Goal: Task Accomplishment & Management: Complete application form

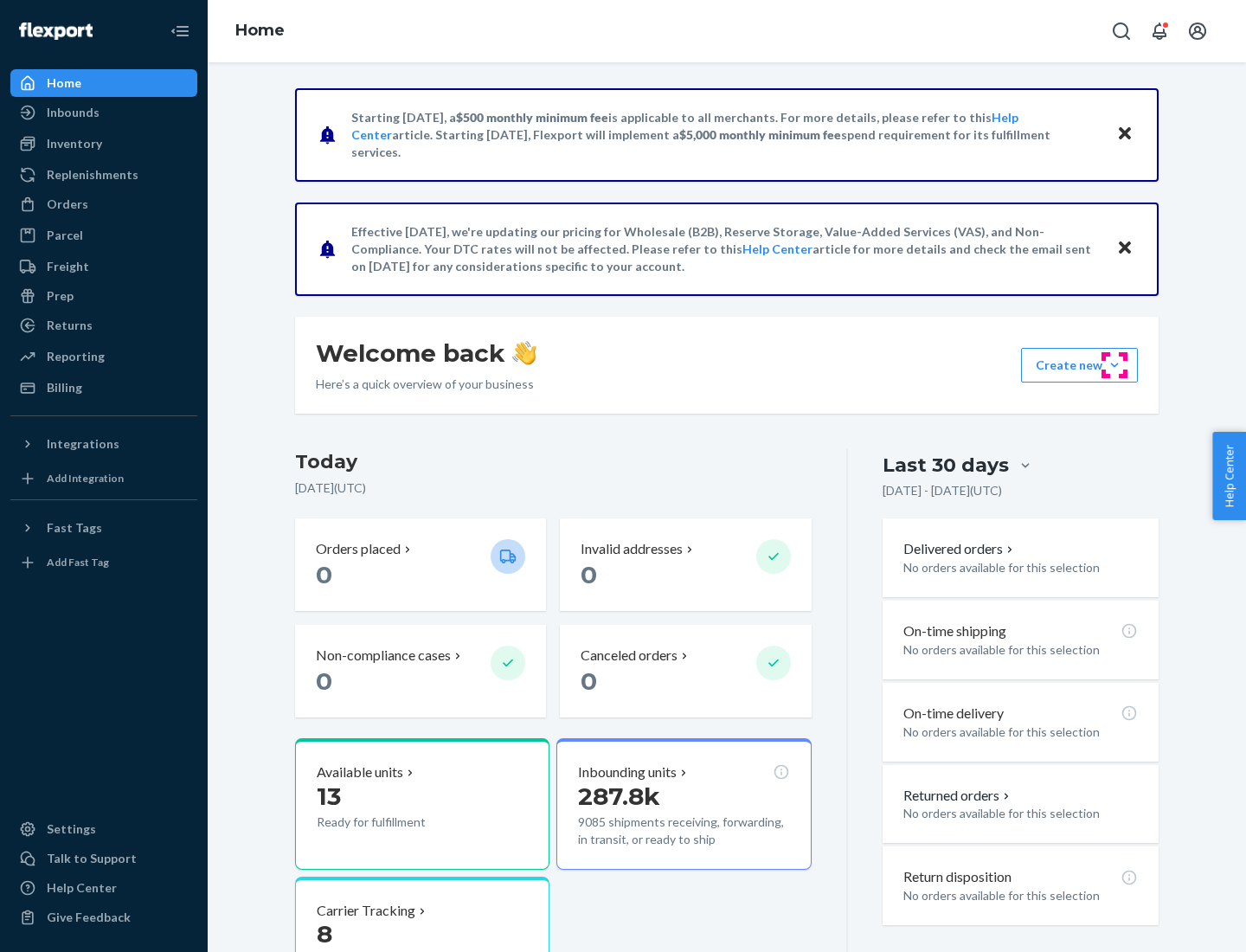
click at [1115, 366] on button "Create new Create new inbound Create new order Create new product" at bounding box center [1080, 365] width 117 height 34
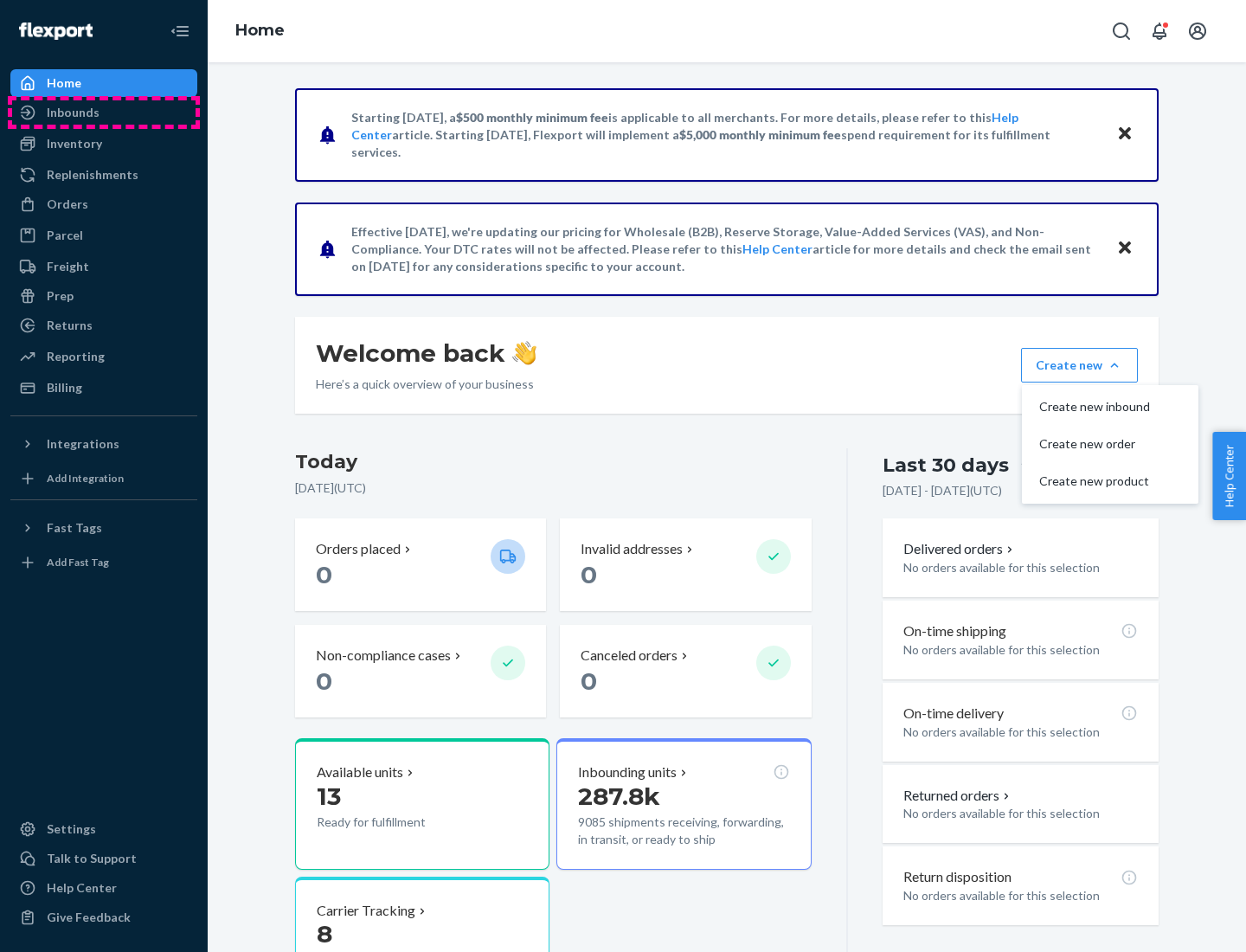
click at [104, 112] on div "Inbounds" at bounding box center [103, 112] width 184 height 24
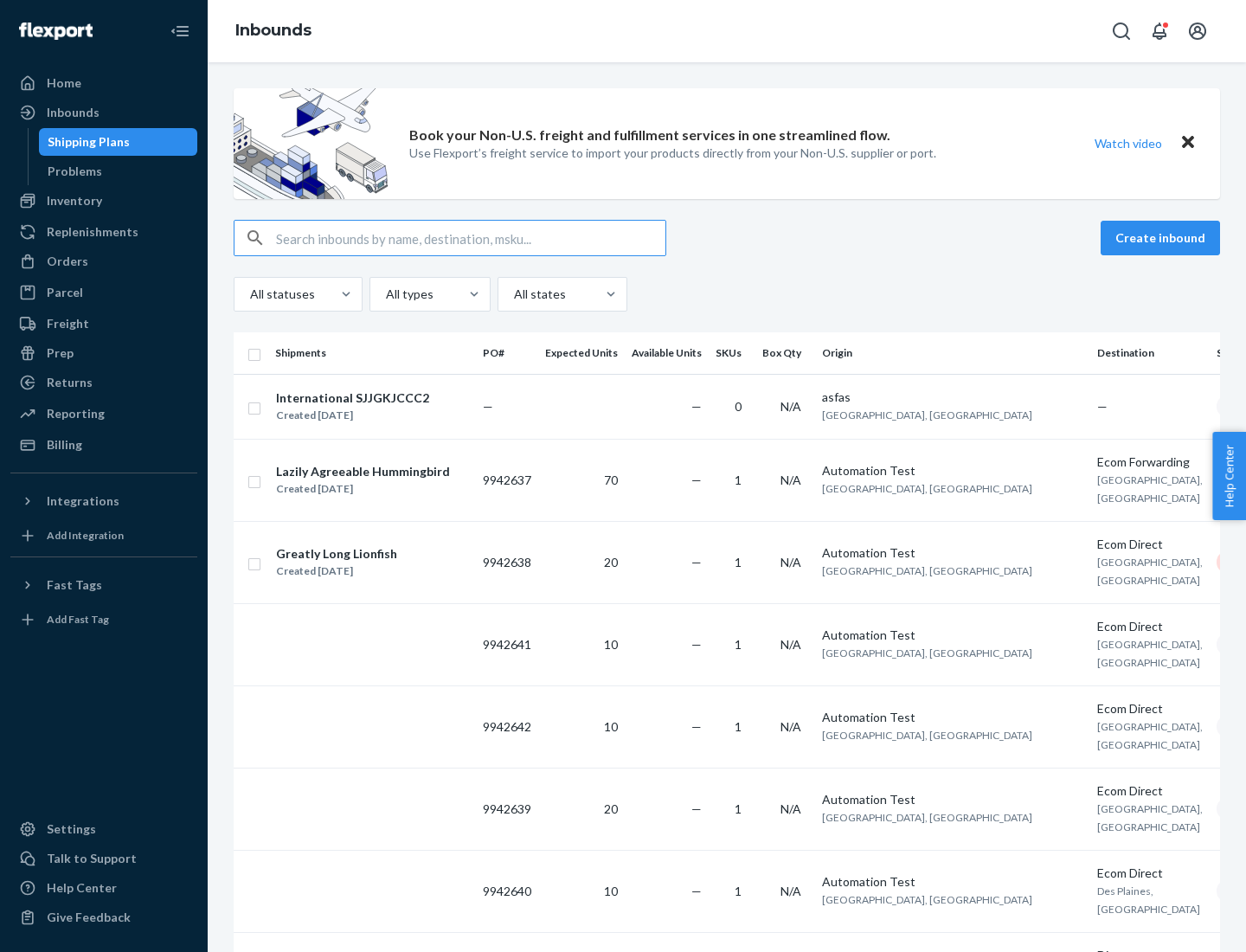
click at [1163, 238] on button "Create inbound" at bounding box center [1161, 238] width 119 height 34
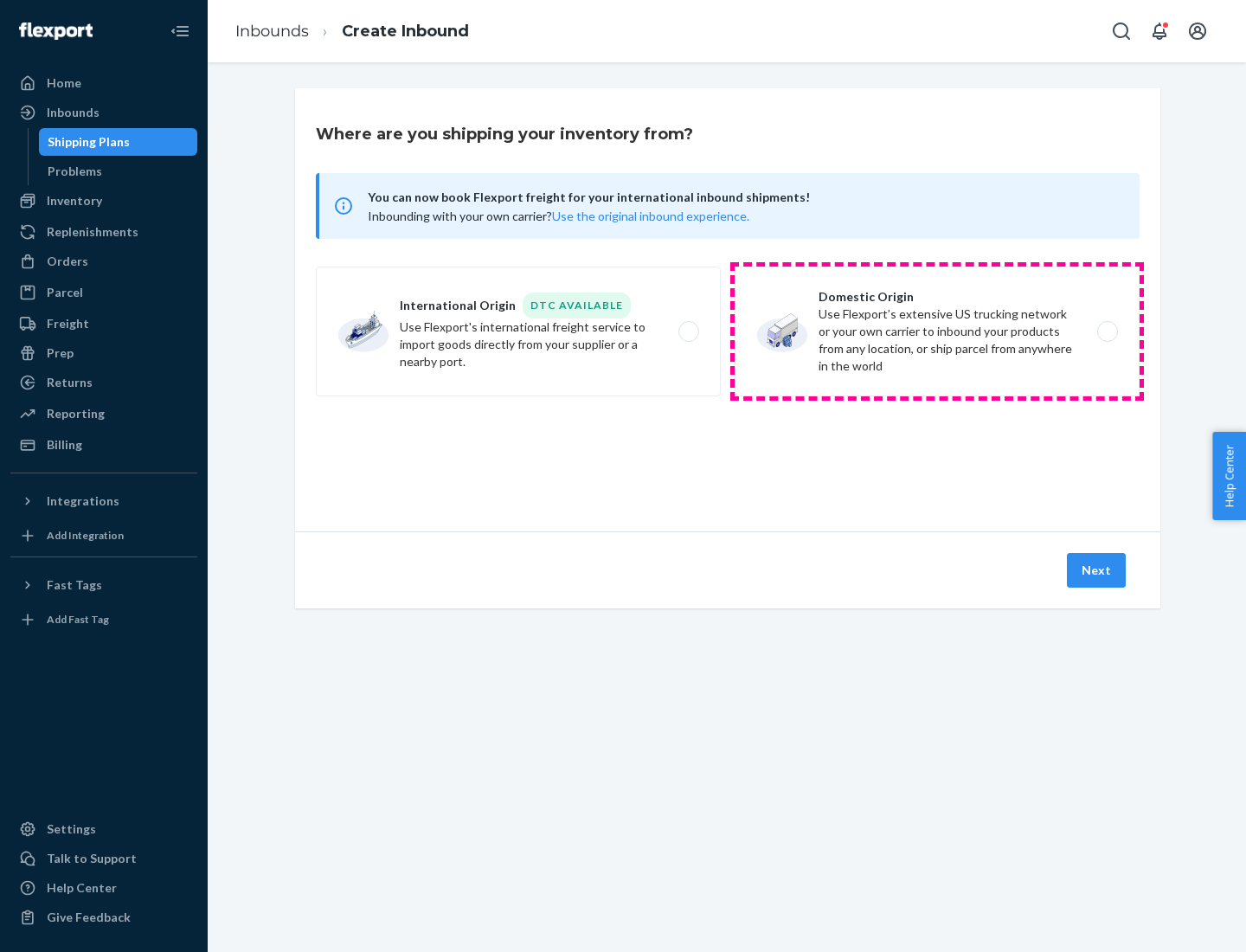
click at [937, 331] on label "Domestic Origin Use Flexport’s extensive US trucking network or your own carrie…" at bounding box center [937, 331] width 405 height 129
click at [1107, 331] on input "Domestic Origin Use Flexport’s extensive US trucking network or your own carrie…" at bounding box center [1112, 332] width 11 height 11
radio input "true"
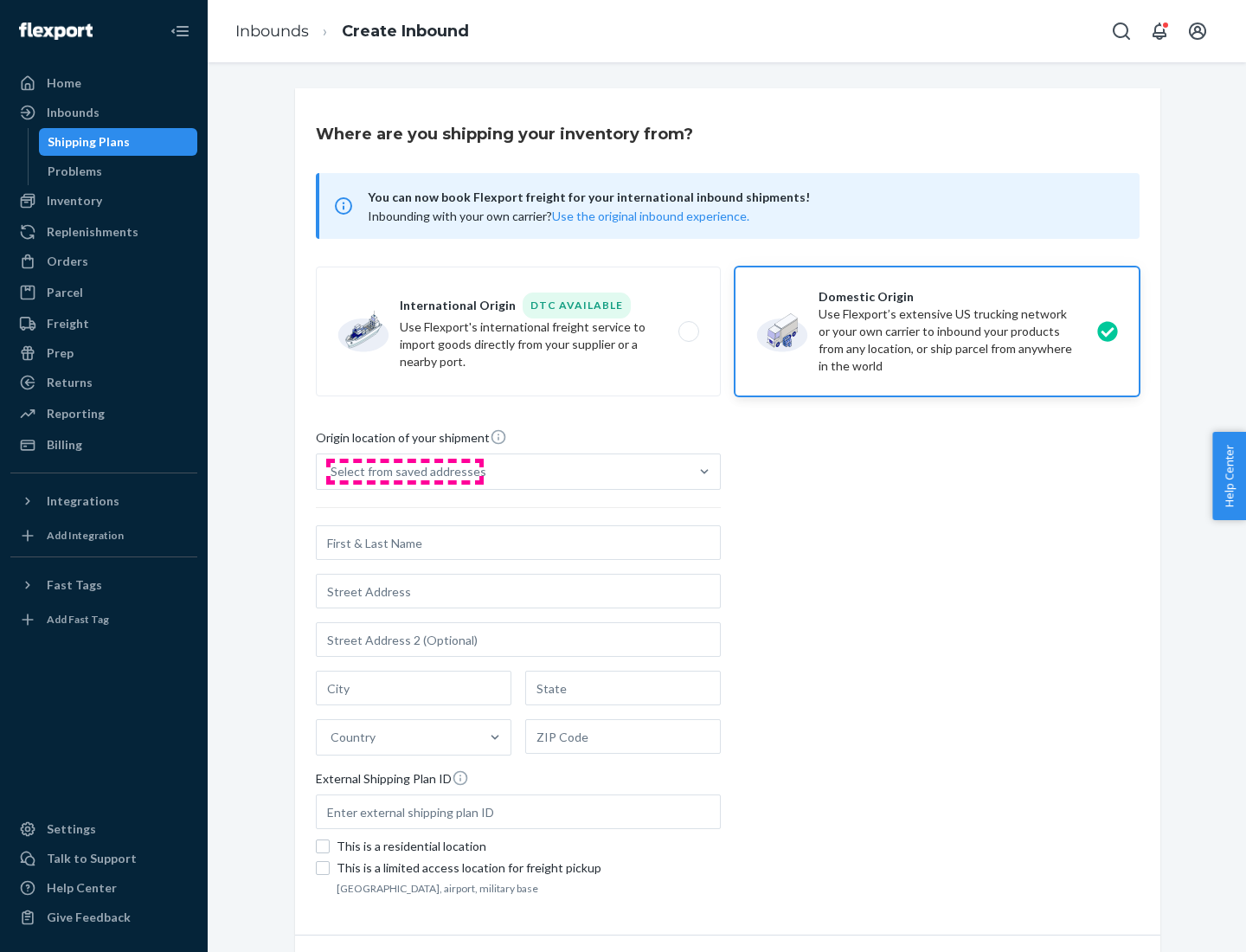
click at [404, 471] on div "Select from saved addresses" at bounding box center [408, 471] width 156 height 17
click at [332, 471] on input "Select from saved addresses" at bounding box center [331, 471] width 2 height 17
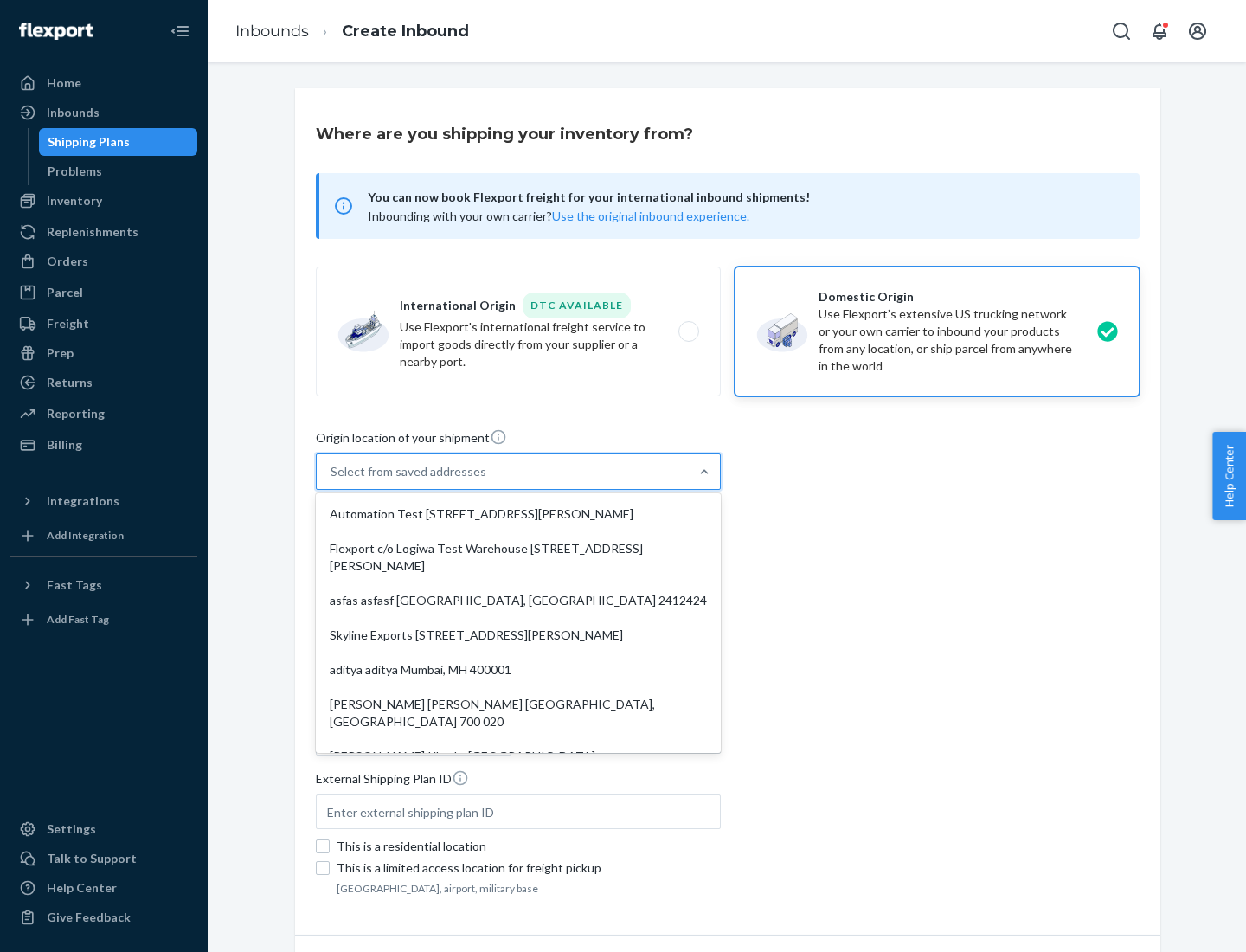
scroll to position [7, 0]
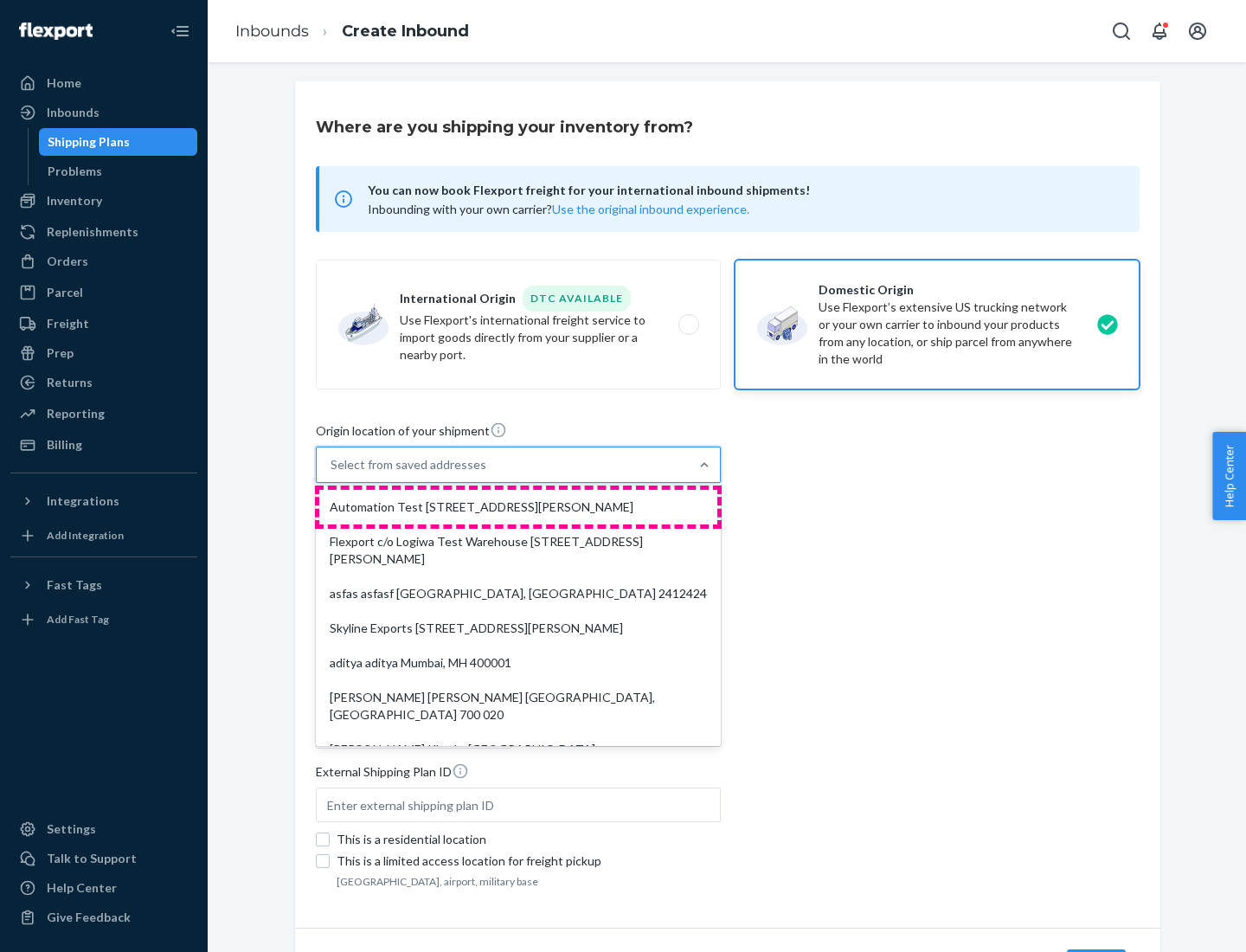
click at [518, 507] on div "Automation Test [STREET_ADDRESS][PERSON_NAME]" at bounding box center [518, 507] width 398 height 34
click at [332, 473] on input "option Automation Test [STREET_ADDRESS][PERSON_NAME]. 9 results available. Use …" at bounding box center [331, 464] width 2 height 17
type input "Automation Test"
type input "9th Floor"
type input "[GEOGRAPHIC_DATA]"
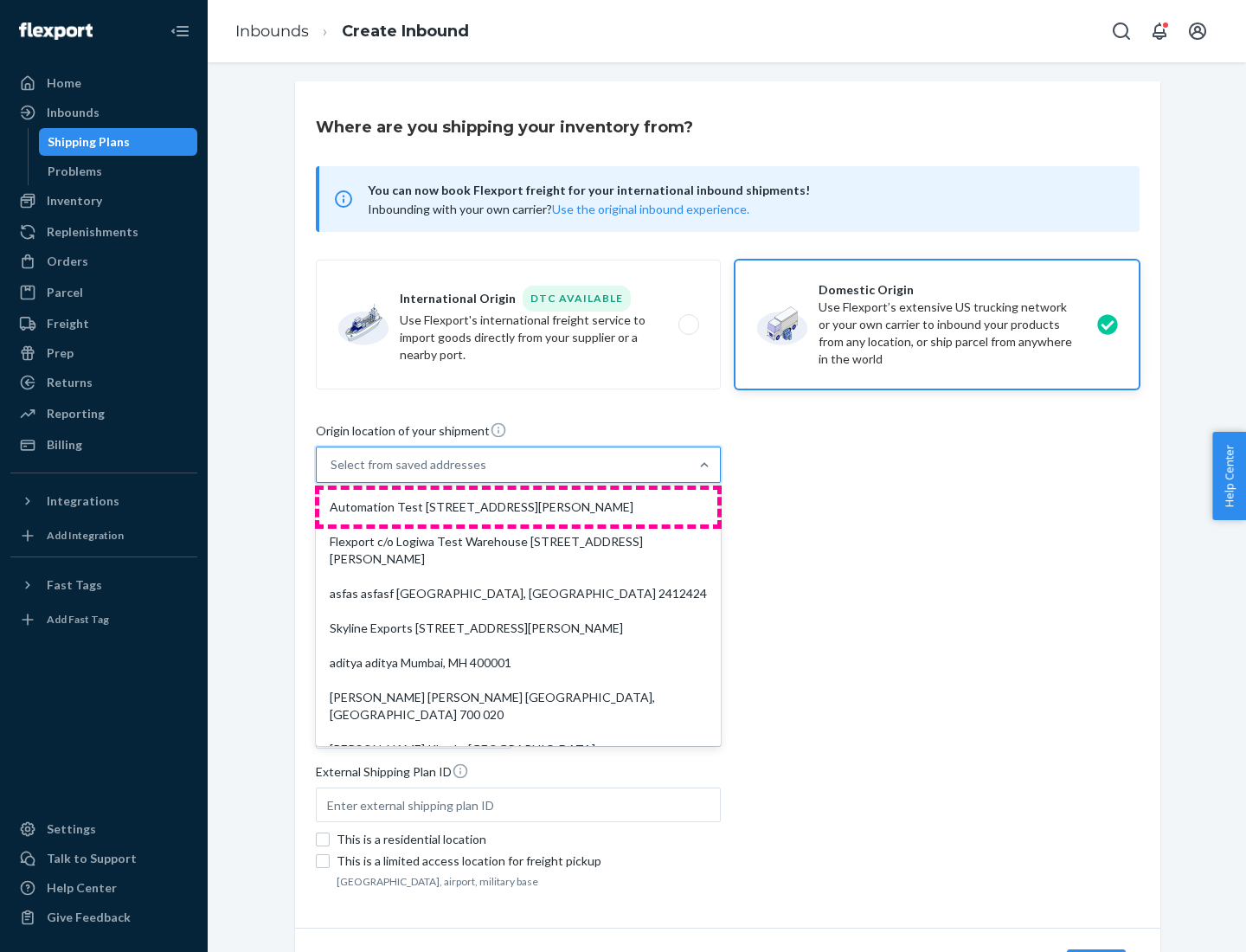
type input "CA"
type input "94104"
type input "[STREET_ADDRESS][PERSON_NAME]"
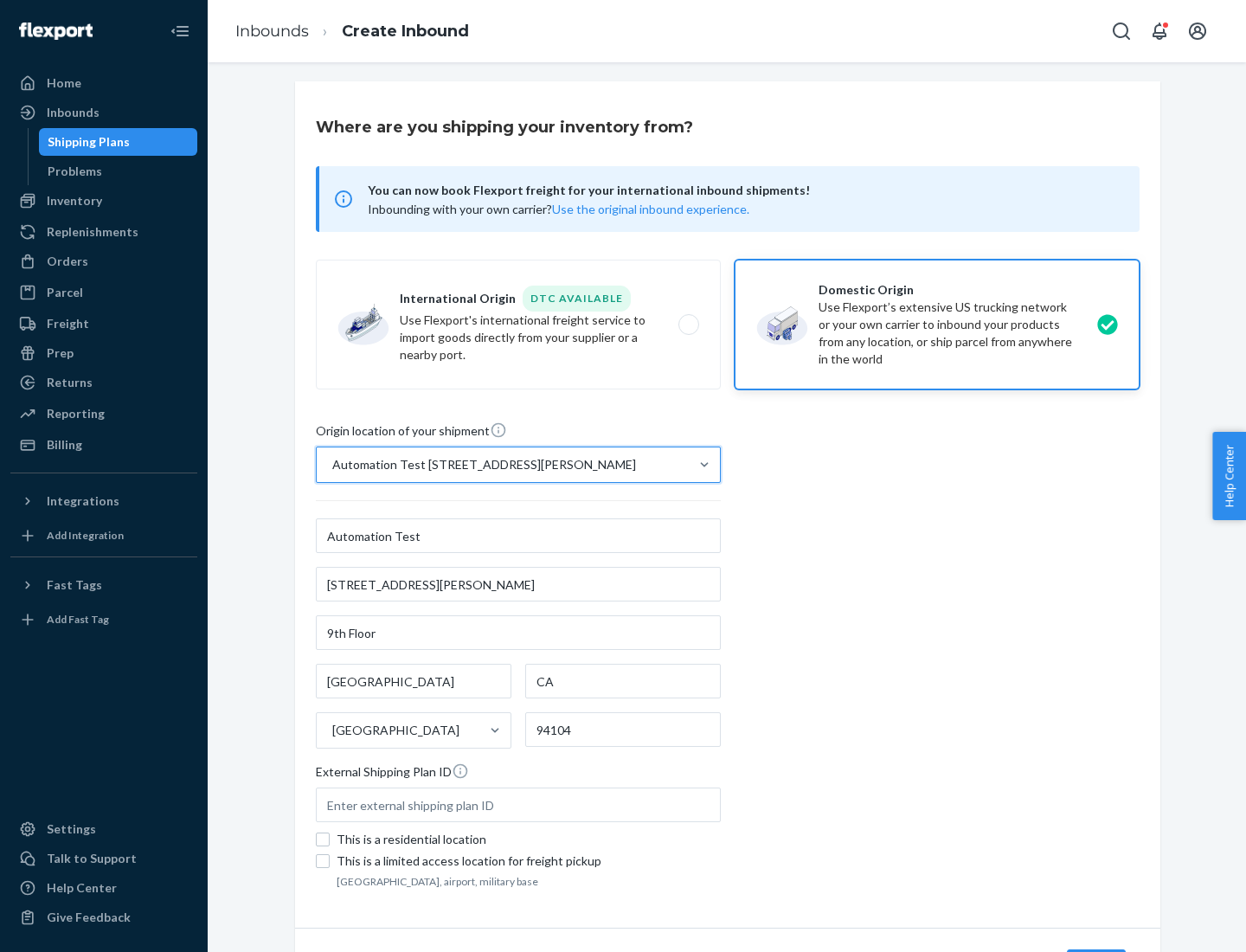
scroll to position [101, 0]
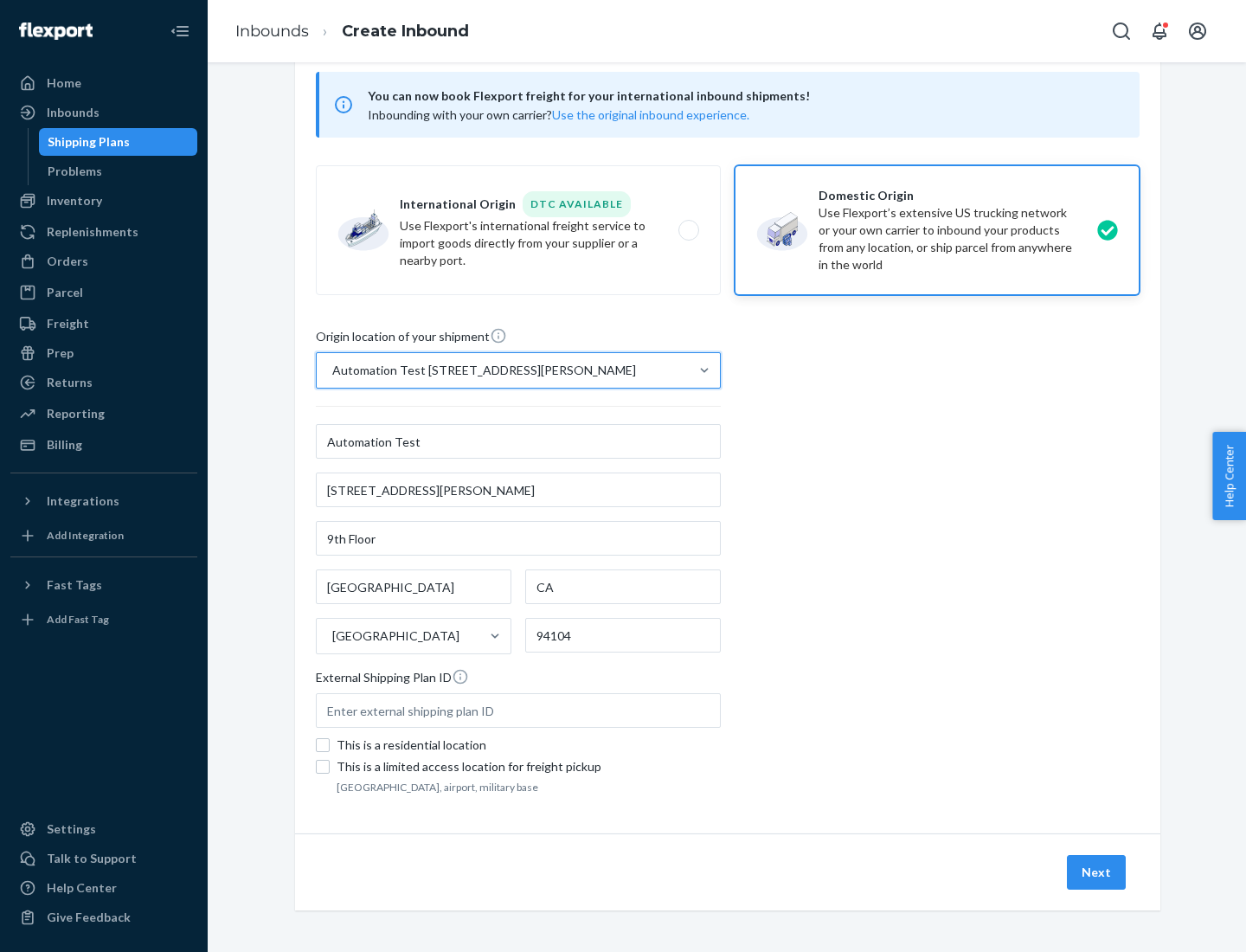
click at [1098, 872] on button "Next" at bounding box center [1096, 872] width 59 height 34
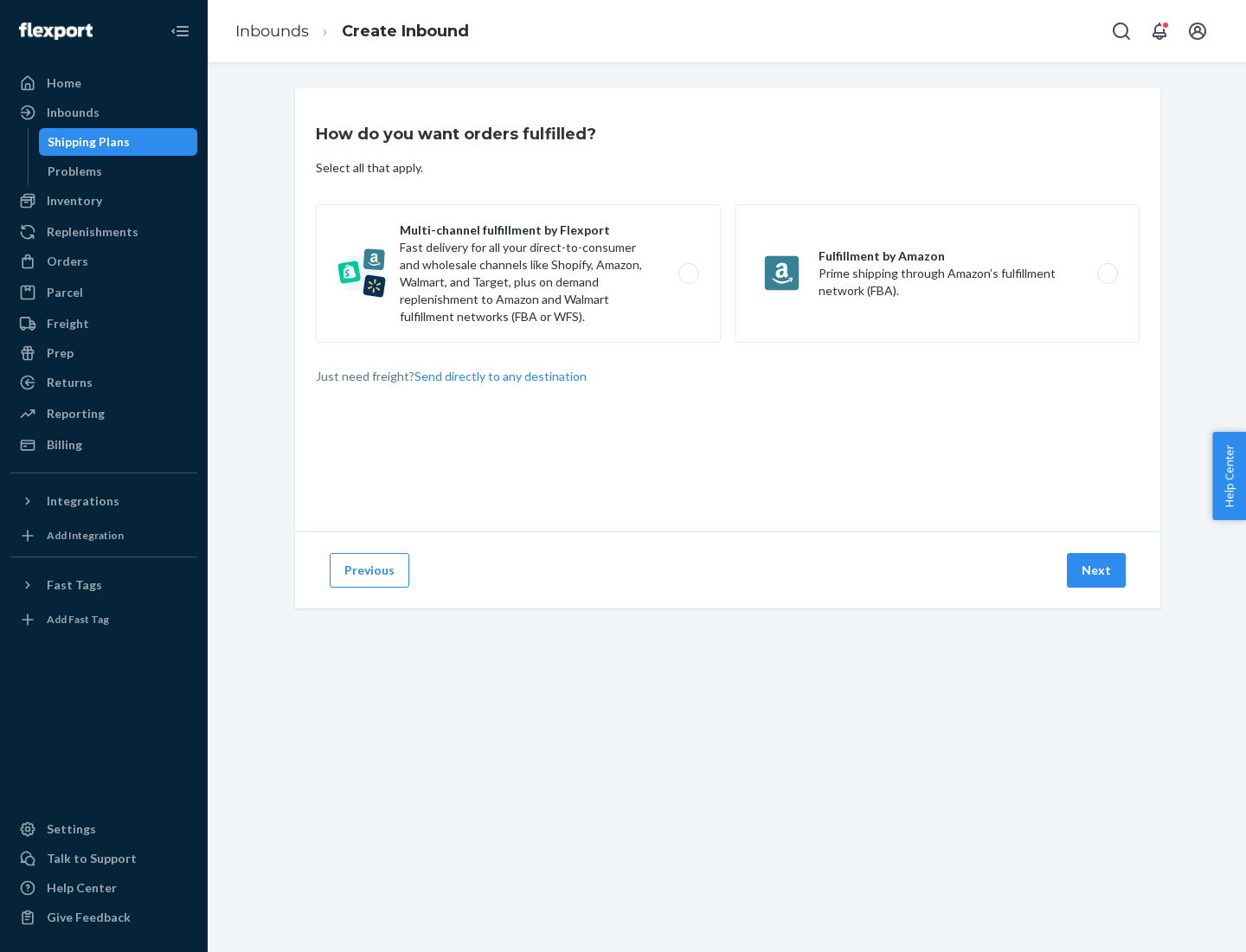
click at [518, 273] on label "Multi-channel fulfillment by Flexport Fast delivery for all your direct-to-cons…" at bounding box center [518, 273] width 405 height 138
click at [688, 273] on input "Multi-channel fulfillment by Flexport Fast delivery for all your direct-to-cons…" at bounding box center [693, 273] width 11 height 11
radio input "true"
click at [1098, 570] on button "Next" at bounding box center [1096, 570] width 59 height 34
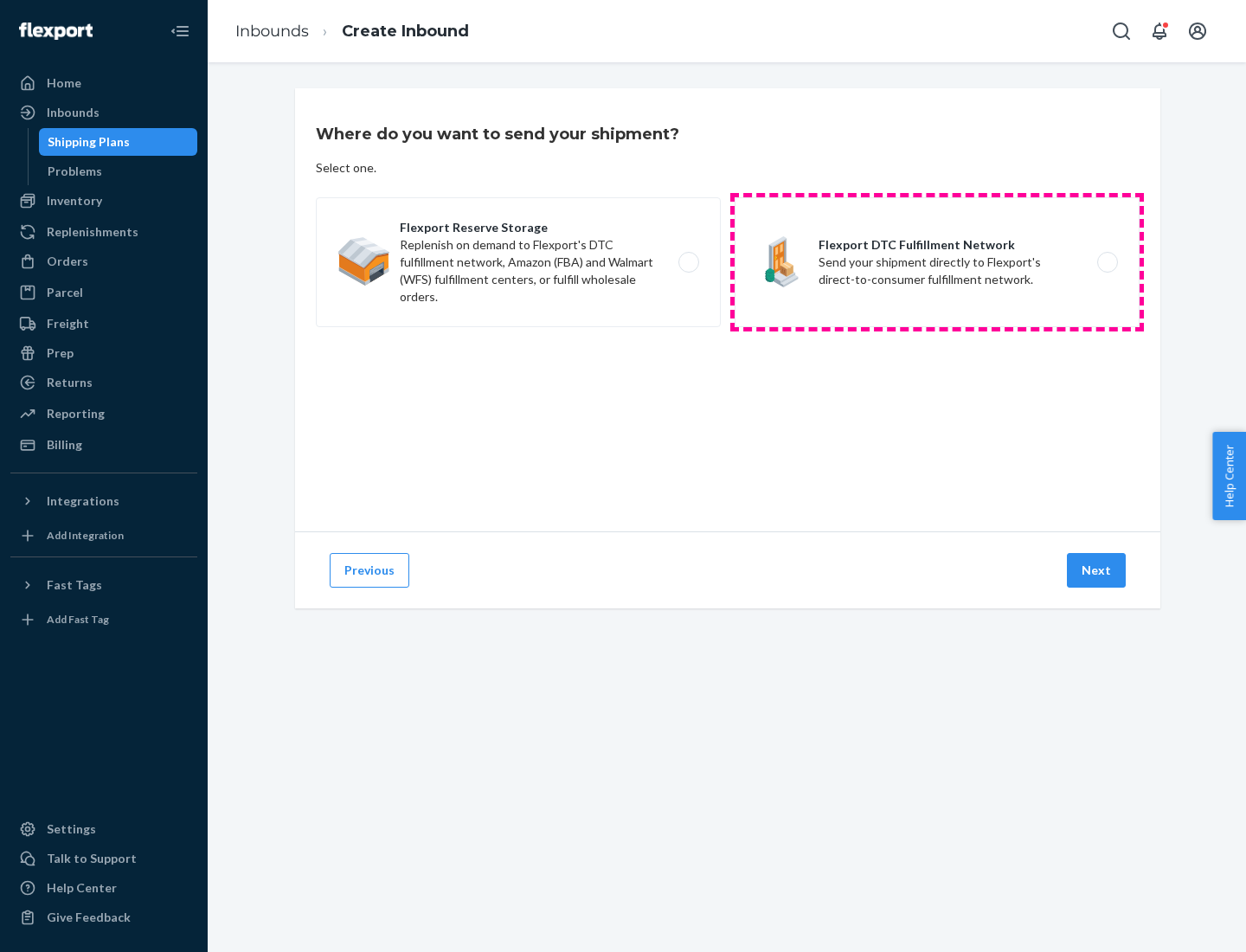
click at [937, 262] on label "Flexport DTC Fulfillment Network Send your shipment directly to Flexport's dire…" at bounding box center [937, 262] width 405 height 129
click at [1107, 262] on input "Flexport DTC Fulfillment Network Send your shipment directly to Flexport's dire…" at bounding box center [1112, 262] width 11 height 11
radio input "true"
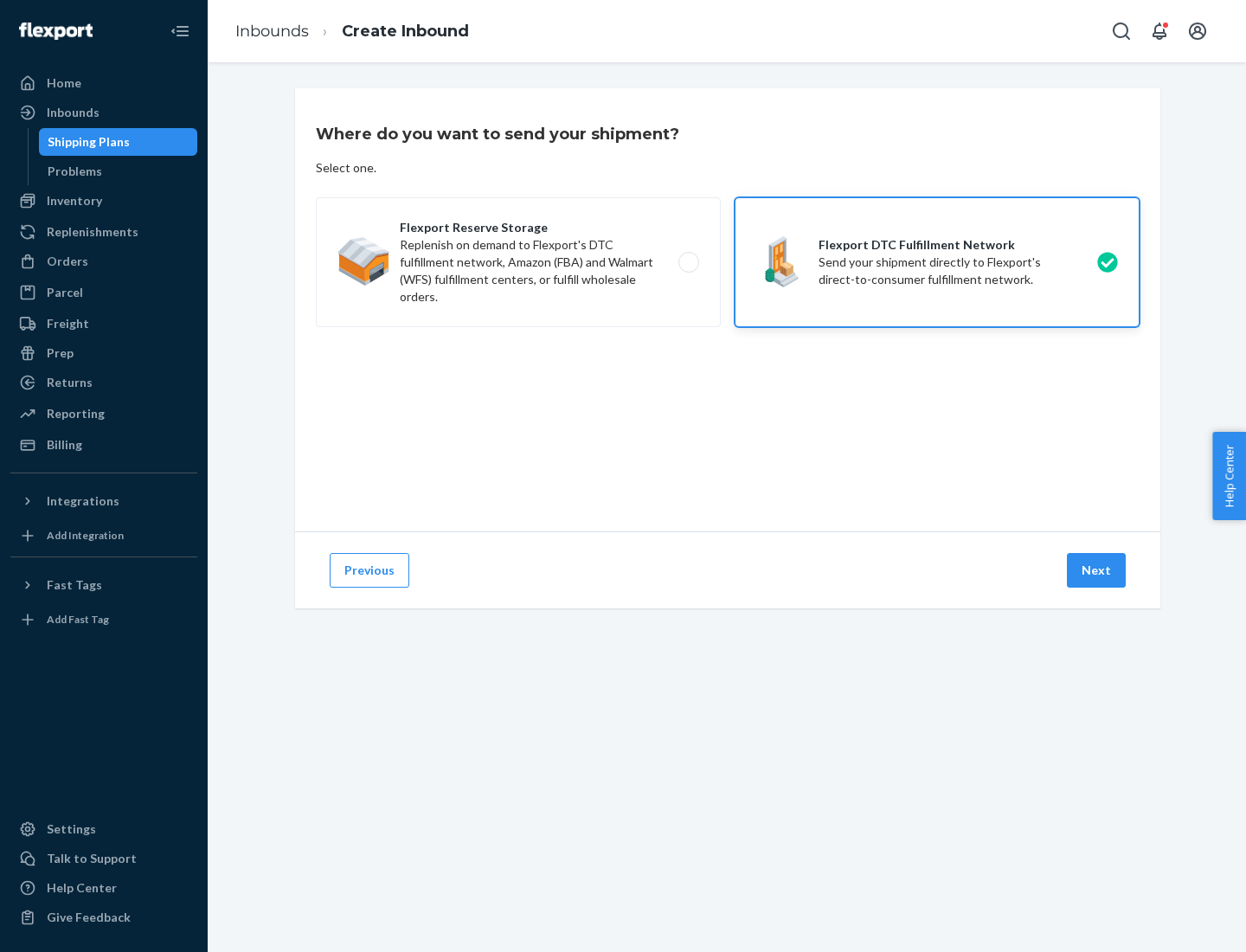
click at [1098, 570] on button "Next" at bounding box center [1096, 570] width 59 height 34
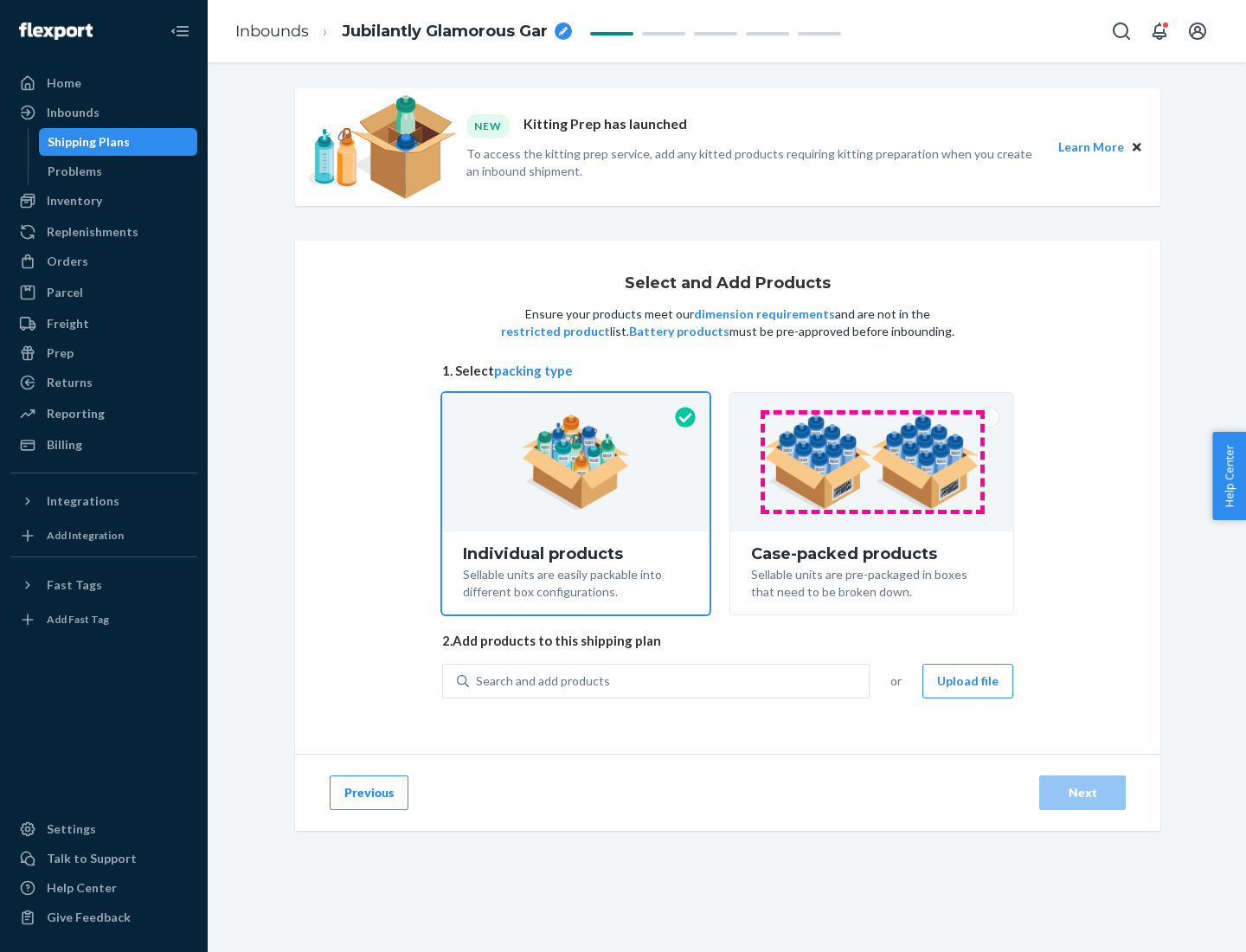
click at [872, 462] on img at bounding box center [872, 462] width 215 height 95
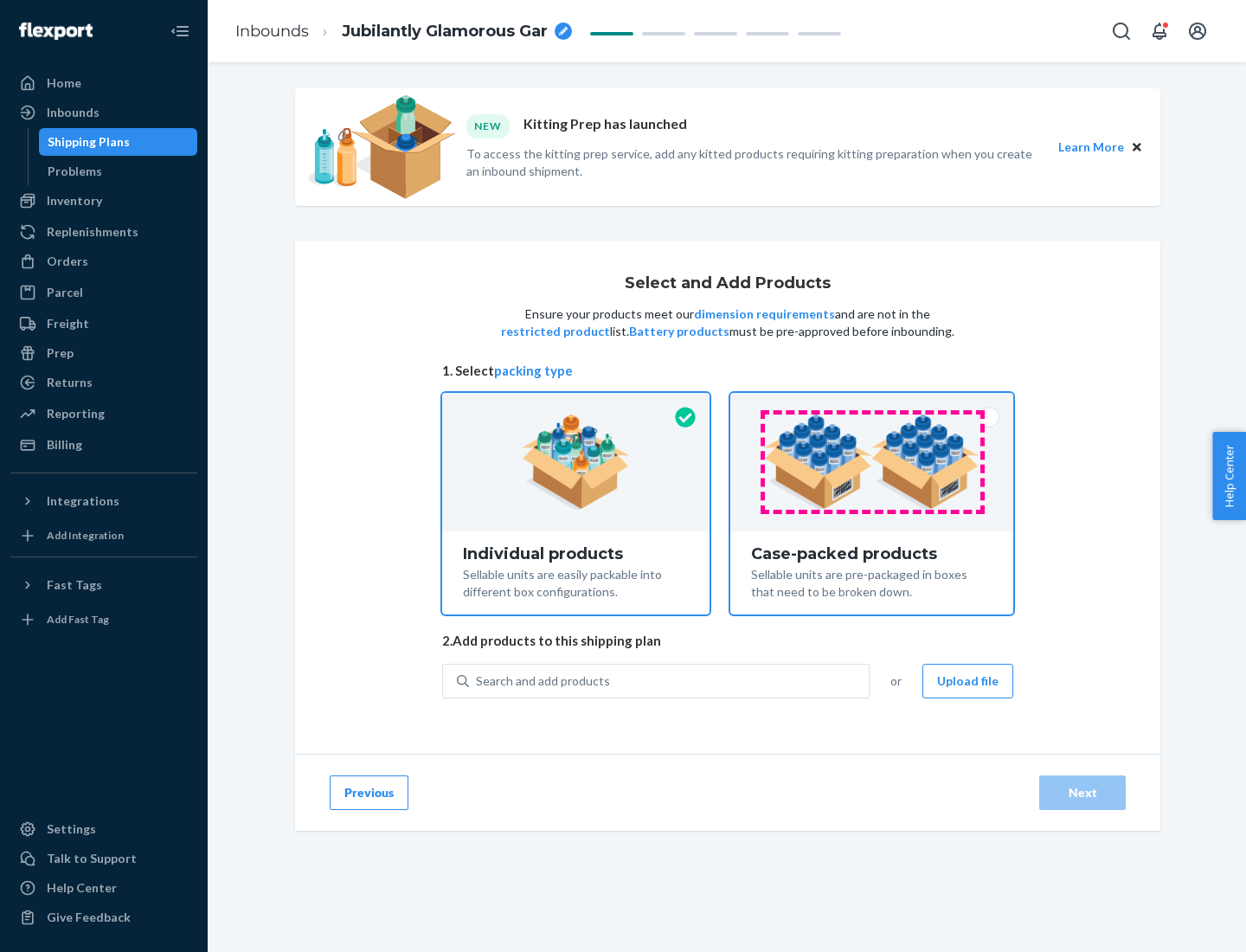
click at [872, 405] on input "Case-packed products Sellable units are pre-packaged in boxes that need to be b…" at bounding box center [871, 398] width 11 height 11
radio input "true"
radio input "false"
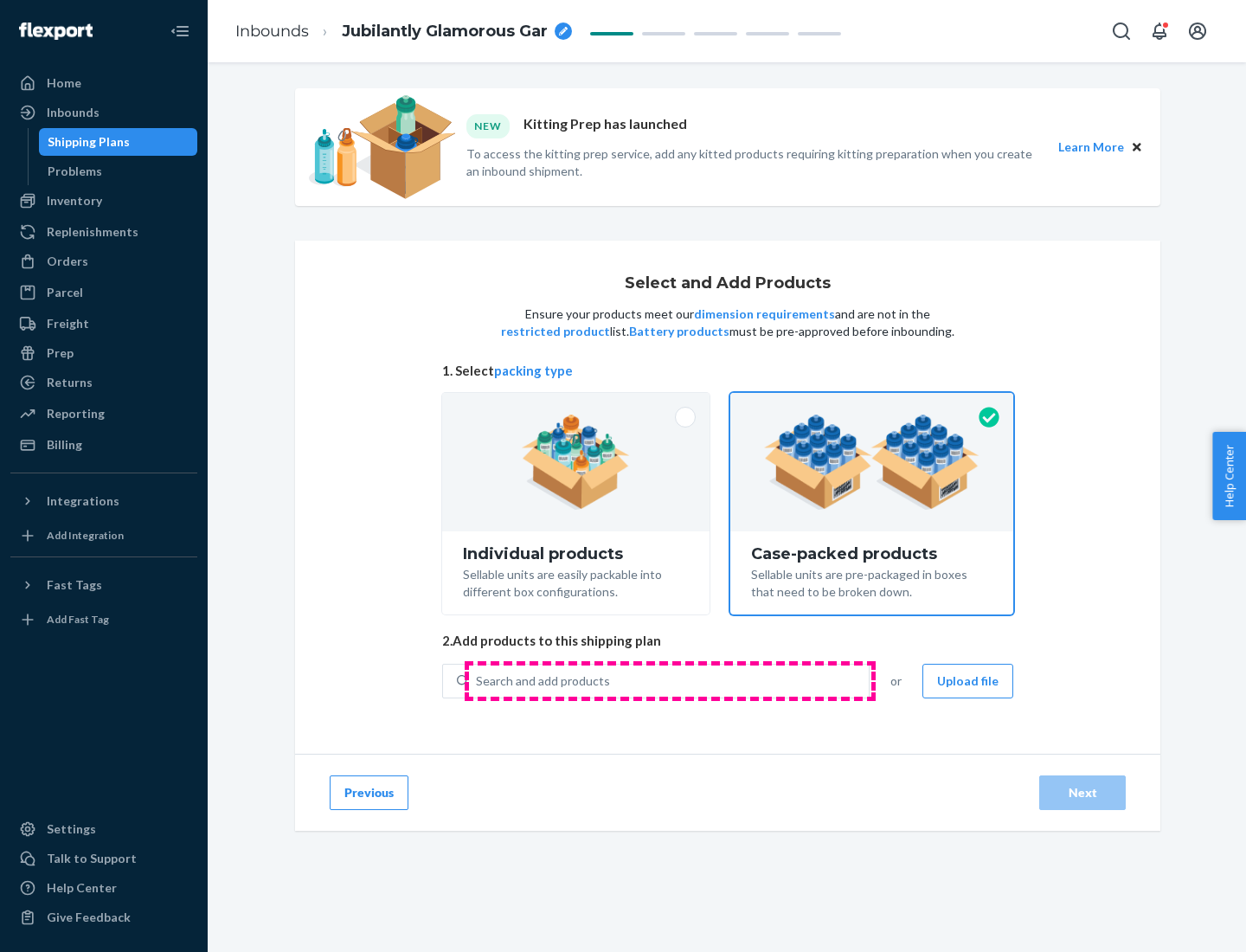
click at [670, 681] on div "Search and add products" at bounding box center [669, 681] width 400 height 31
click at [478, 681] on input "Search and add products" at bounding box center [477, 681] width 2 height 17
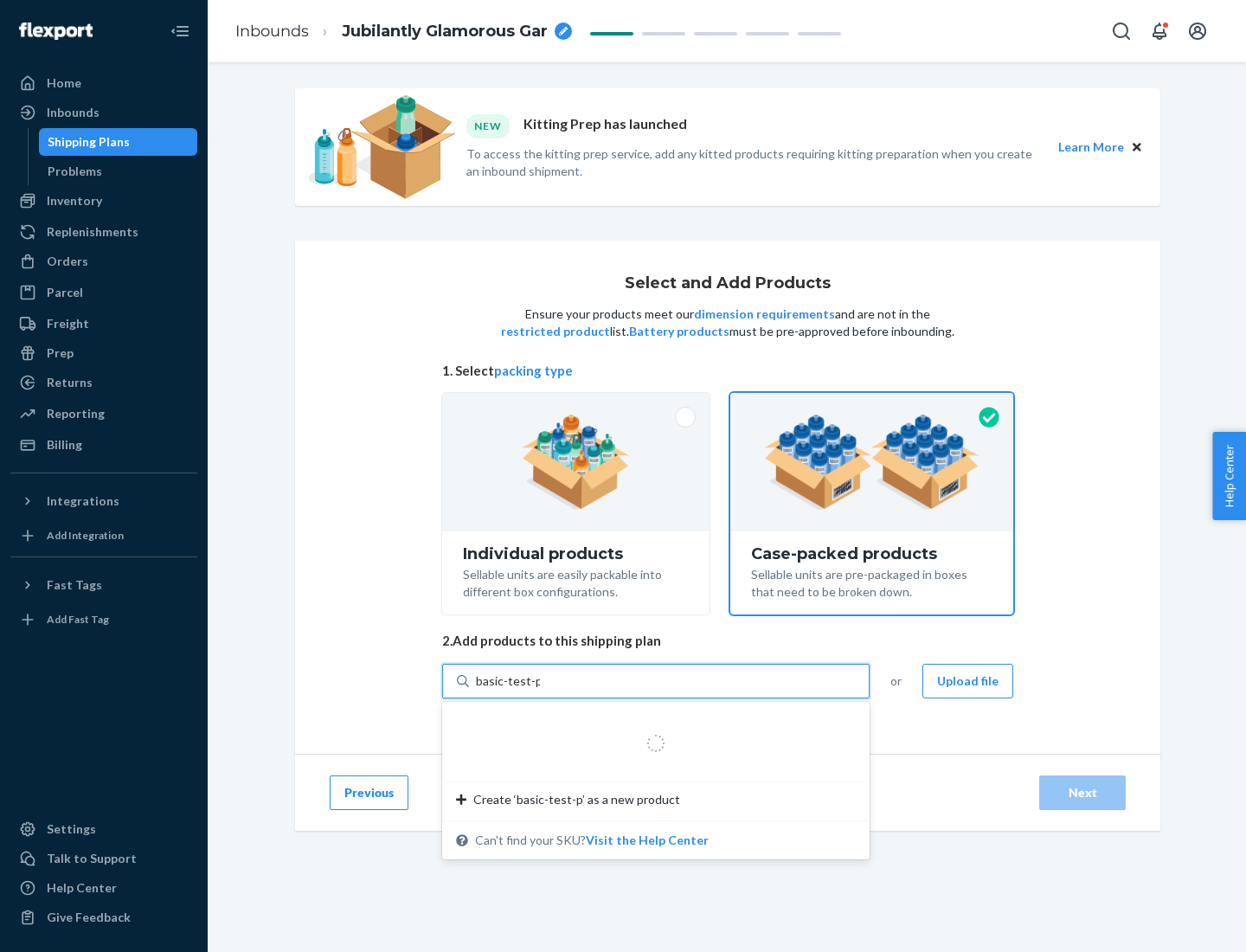
type input "basic-test-product-1"
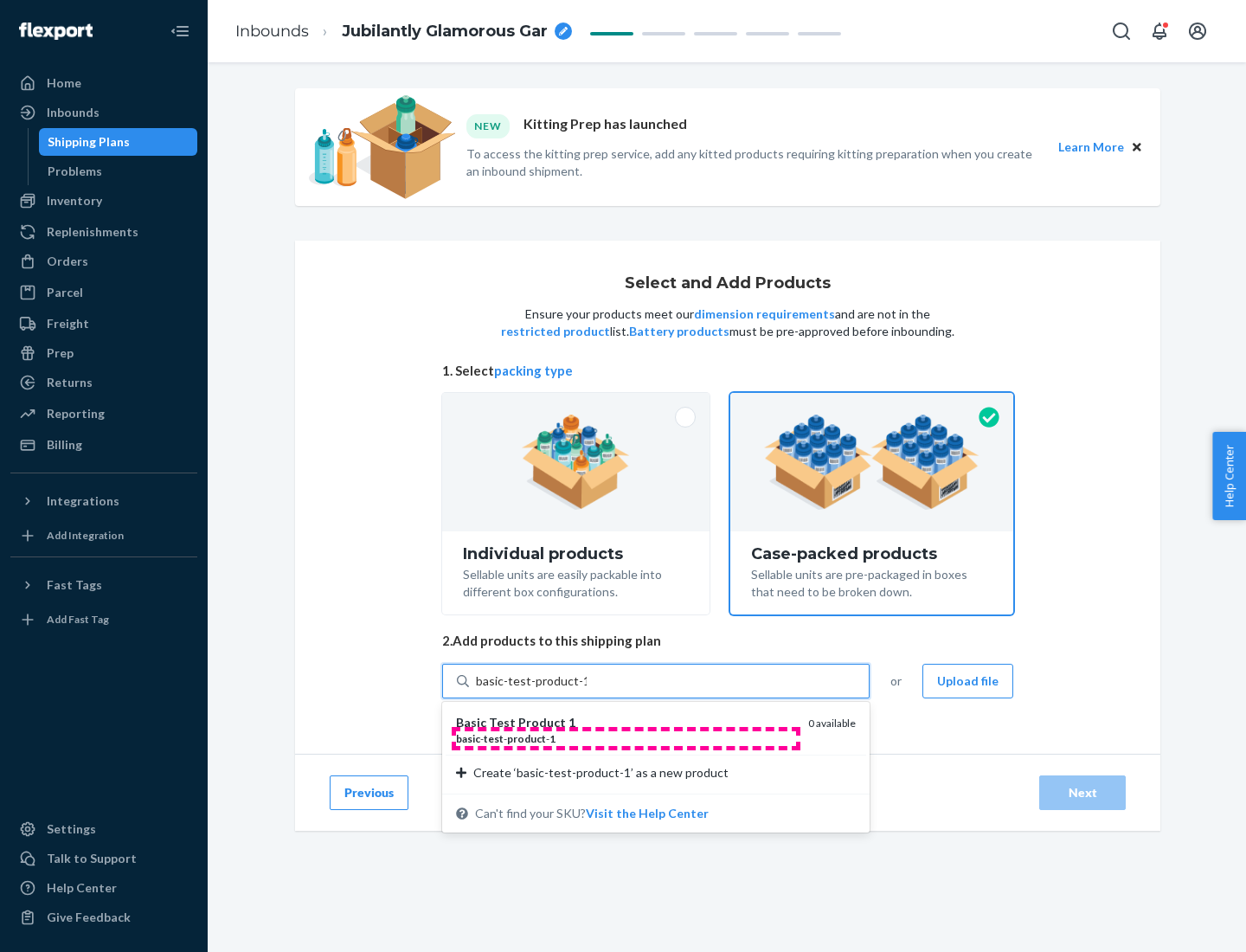
click at [625, 738] on div "basic - test - product - 1" at bounding box center [625, 738] width 338 height 14
click at [586, 690] on input "basic-test-product-1" at bounding box center [531, 681] width 110 height 17
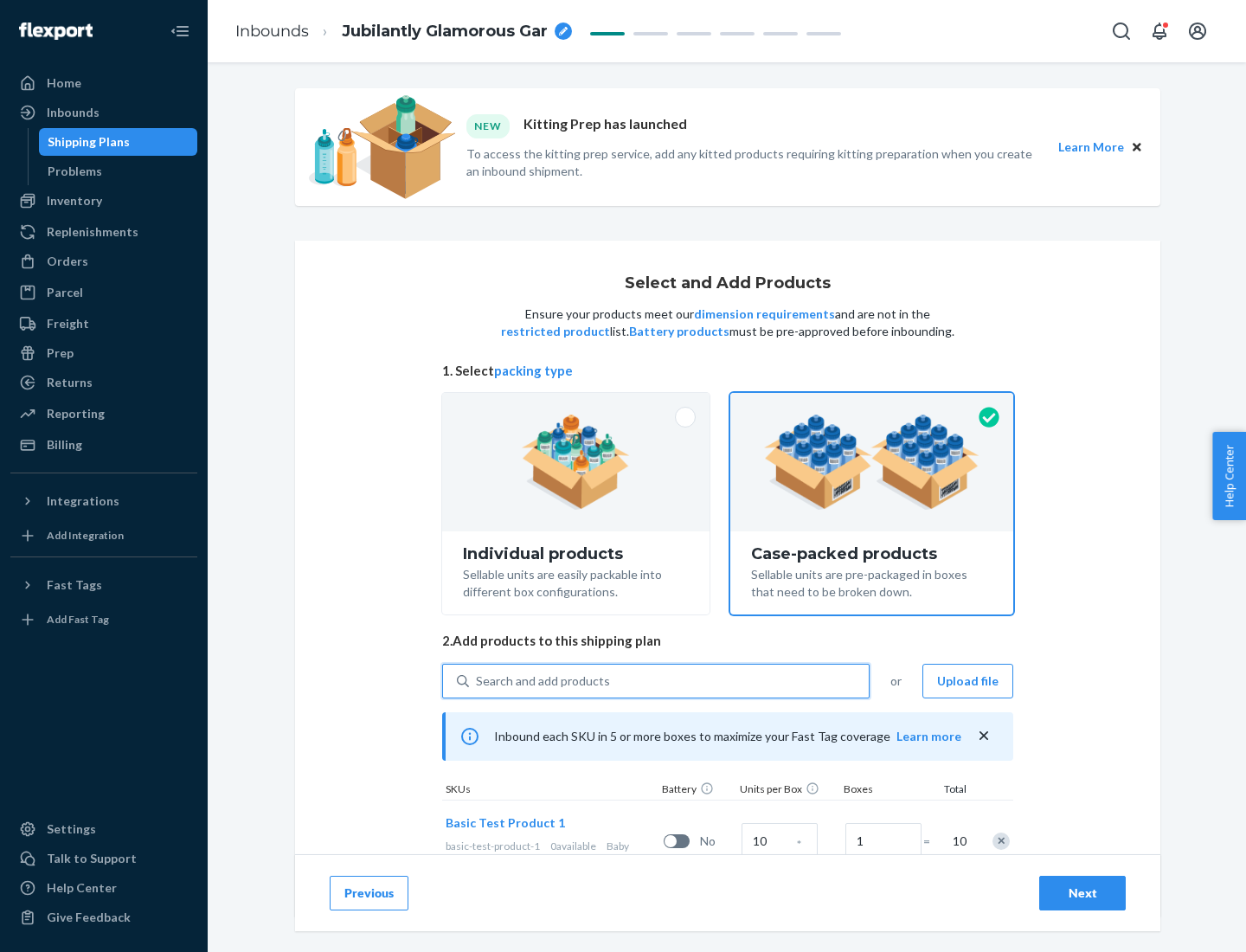
scroll to position [62, 0]
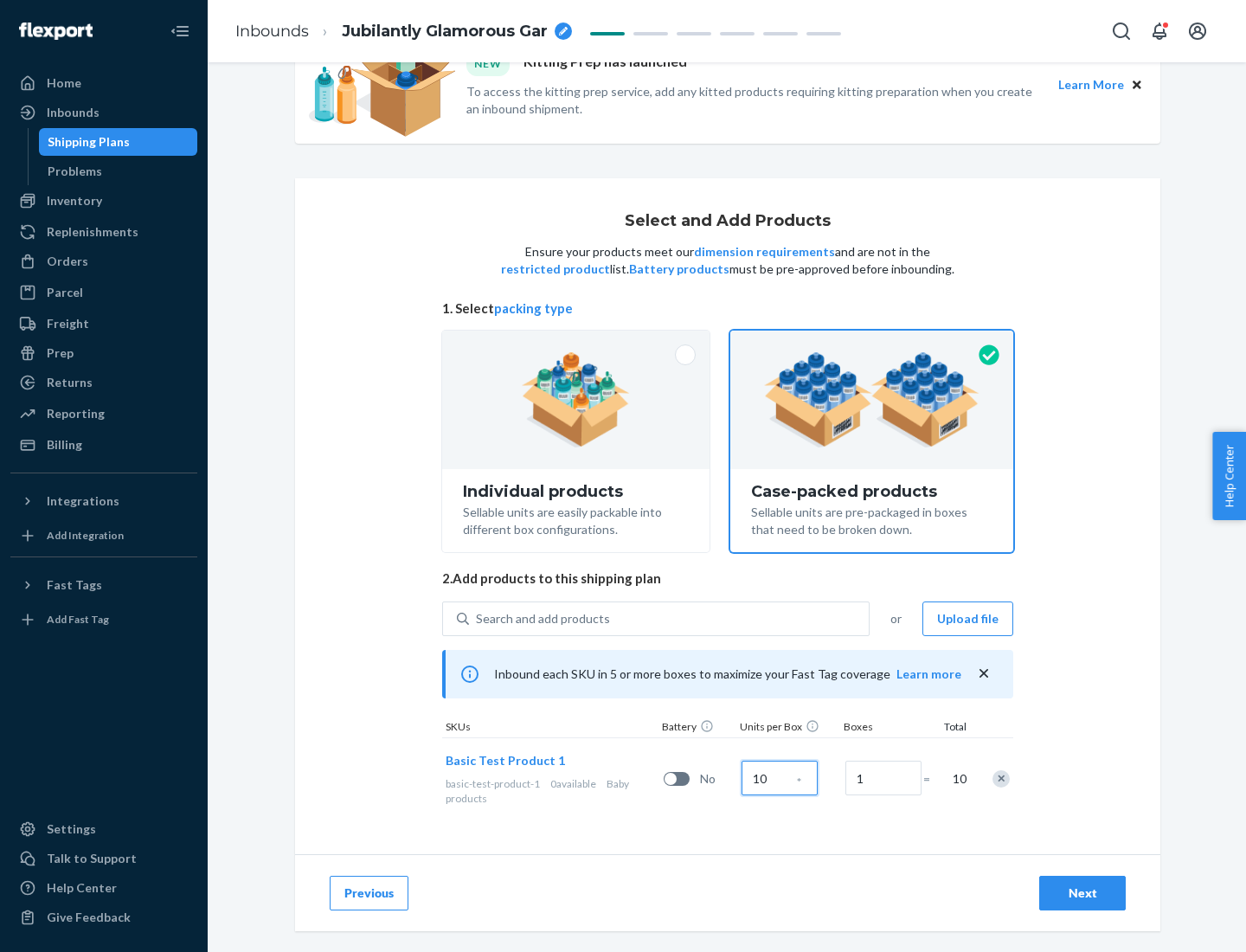
type input "10"
type input "7"
click at [1082, 893] on div "Next" at bounding box center [1082, 892] width 57 height 17
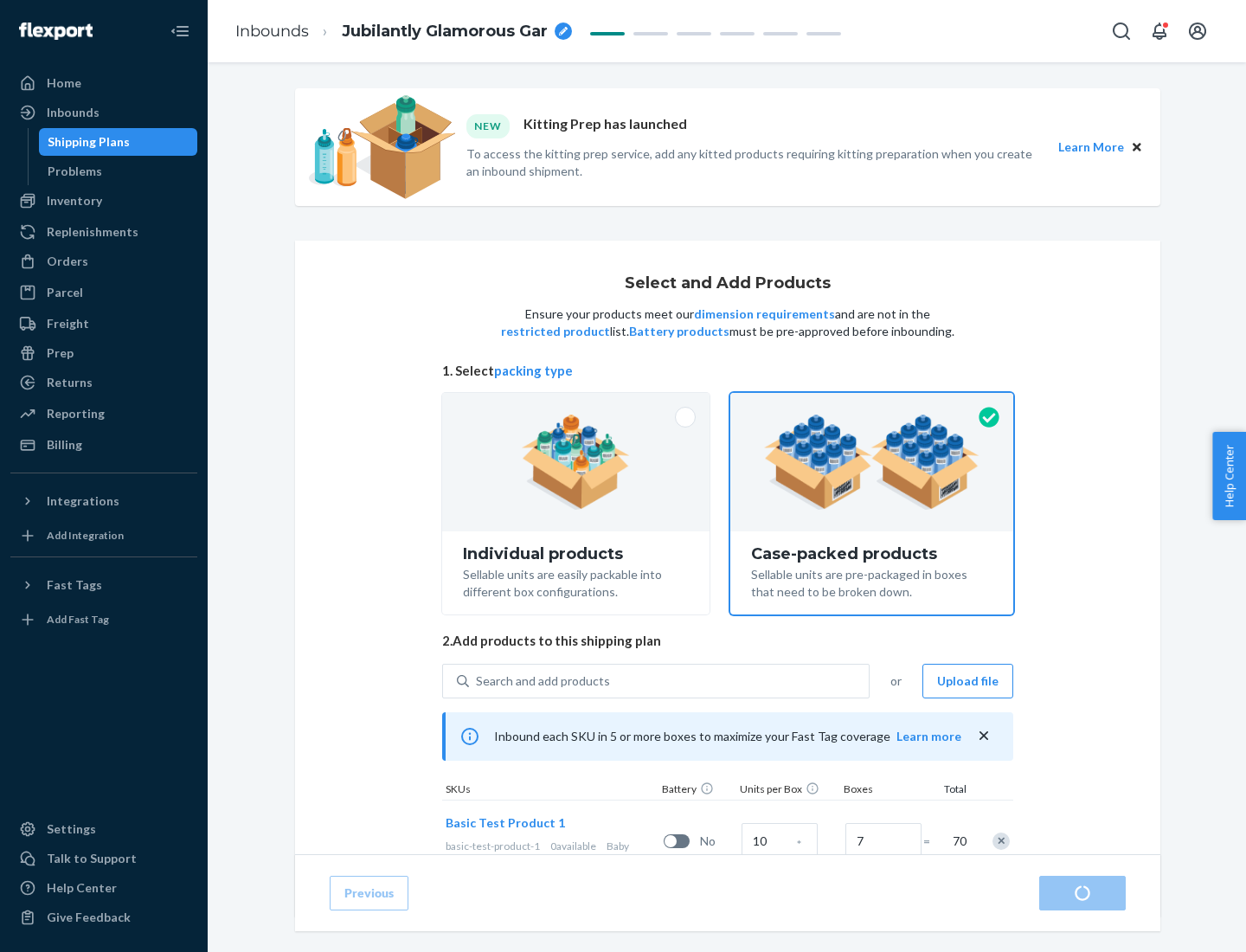
radio input "true"
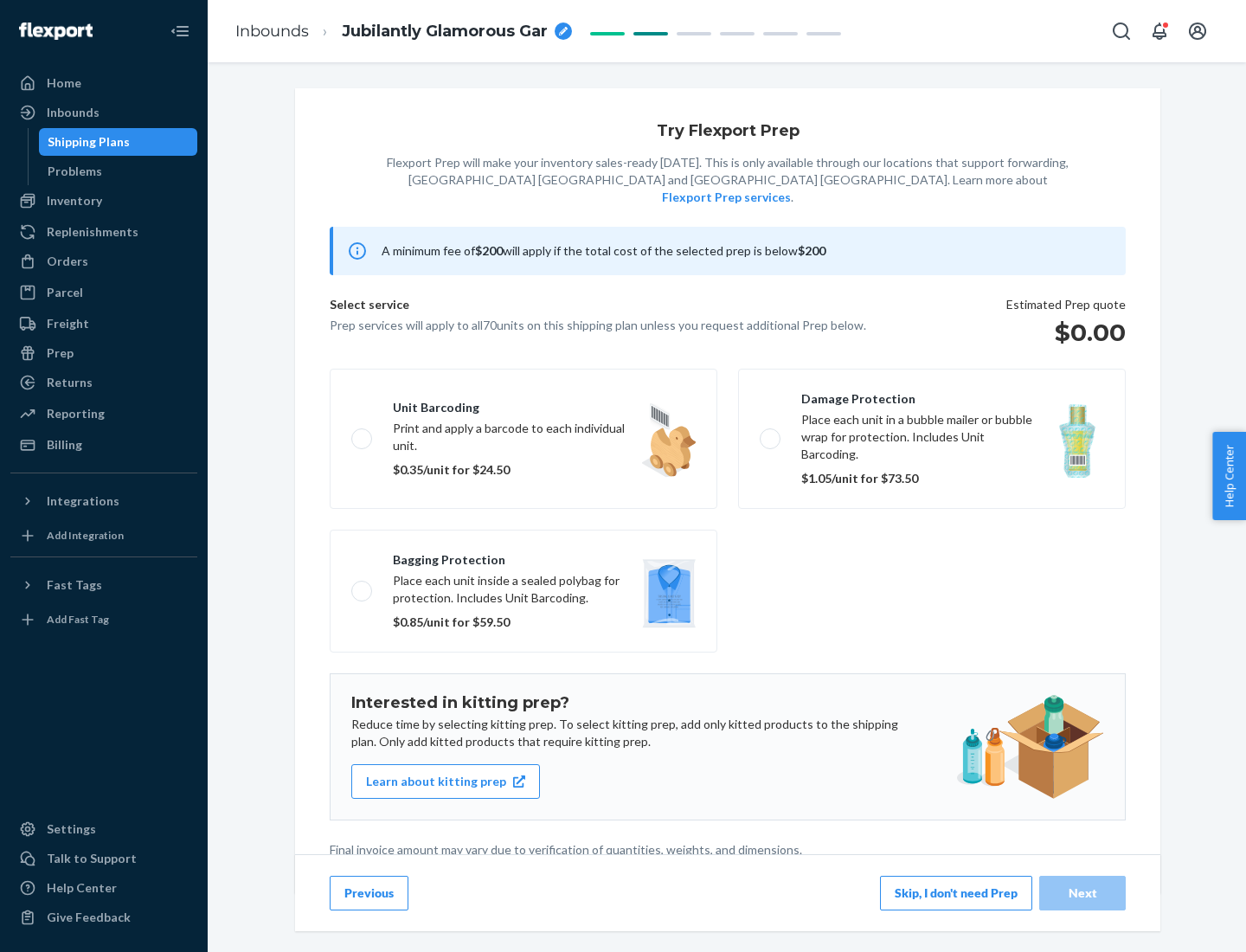
scroll to position [5, 0]
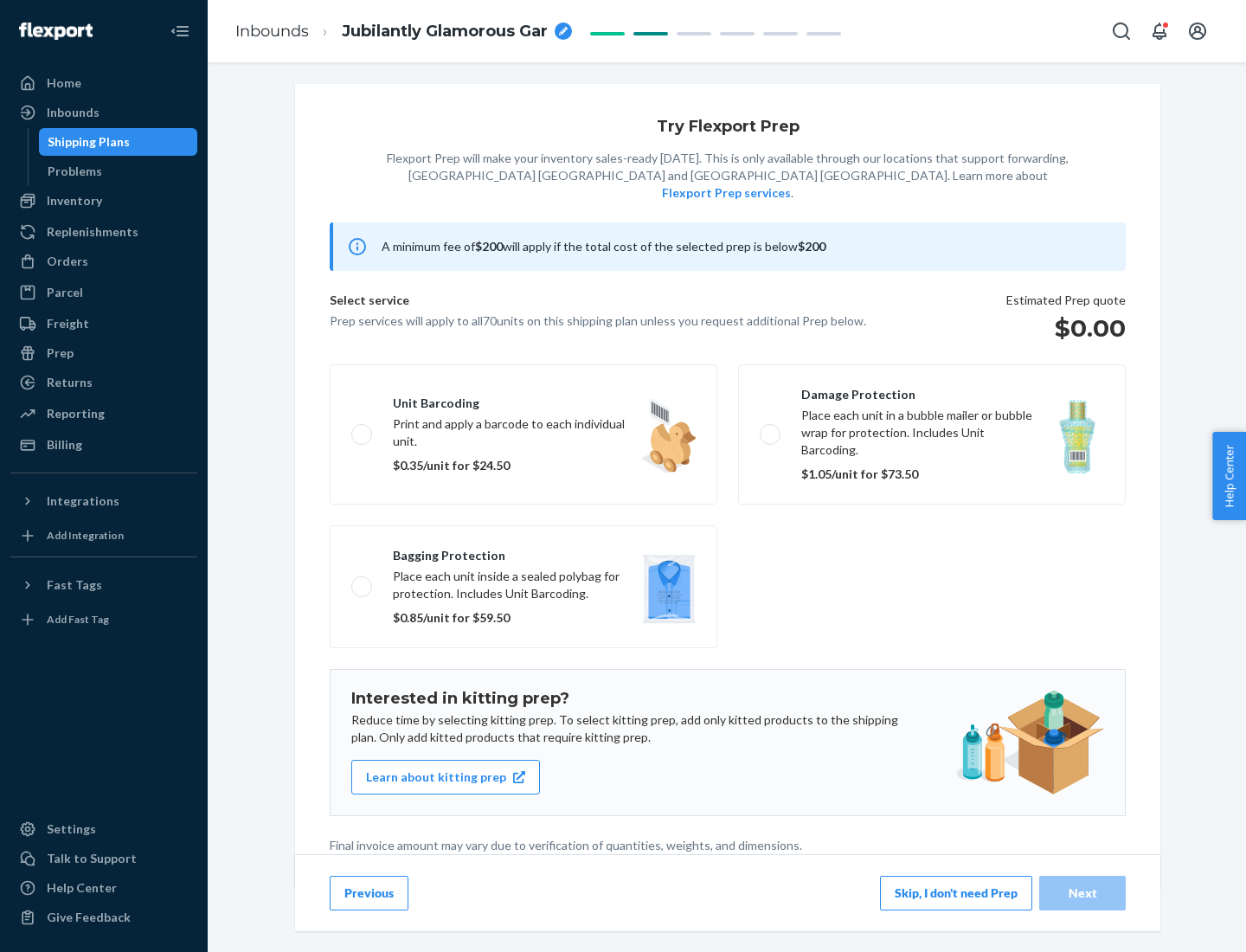
click at [524, 551] on label "Bagging protection Place each unit inside a sealed polybag for protection. Incl…" at bounding box center [523, 587] width 387 height 123
click at [363, 581] on input "Bagging protection Place each unit inside a sealed polybag for protection. Incl…" at bounding box center [357, 586] width 11 height 11
checkbox input "true"
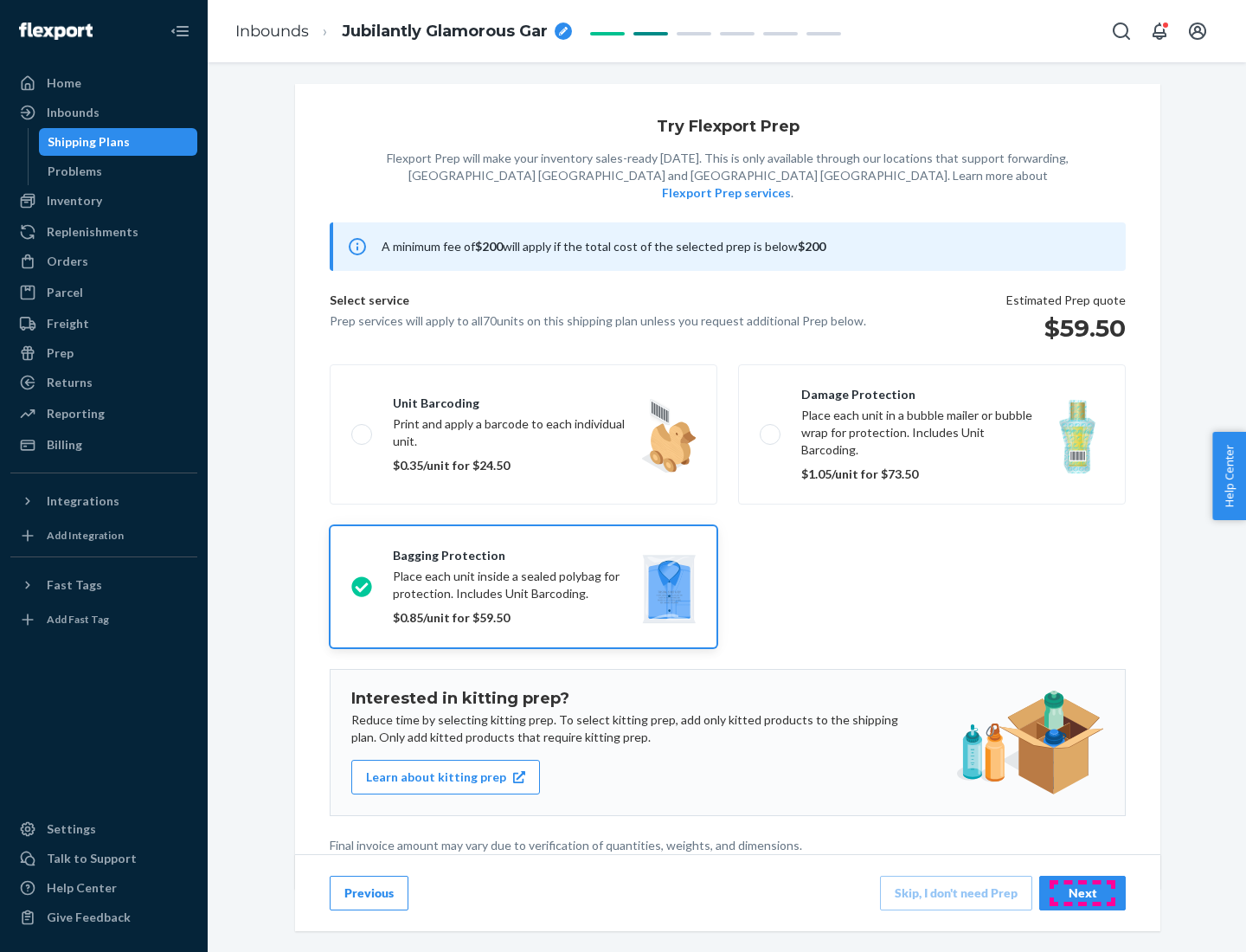
click at [1082, 892] on div "Next" at bounding box center [1082, 892] width 57 height 17
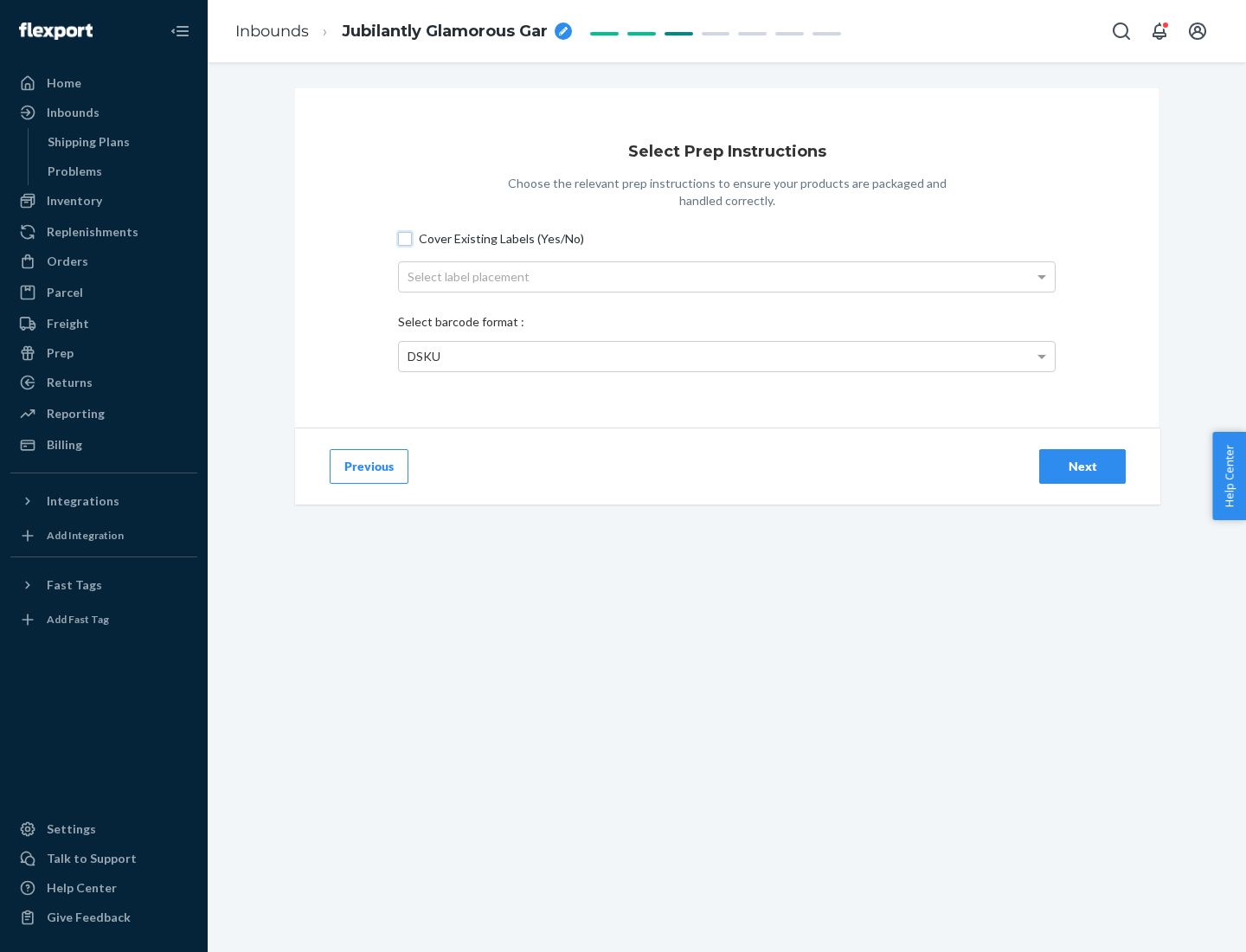
click at [405, 238] on input "Cover Existing Labels (Yes/No)" at bounding box center [404, 238] width 14 height 14
checkbox input "true"
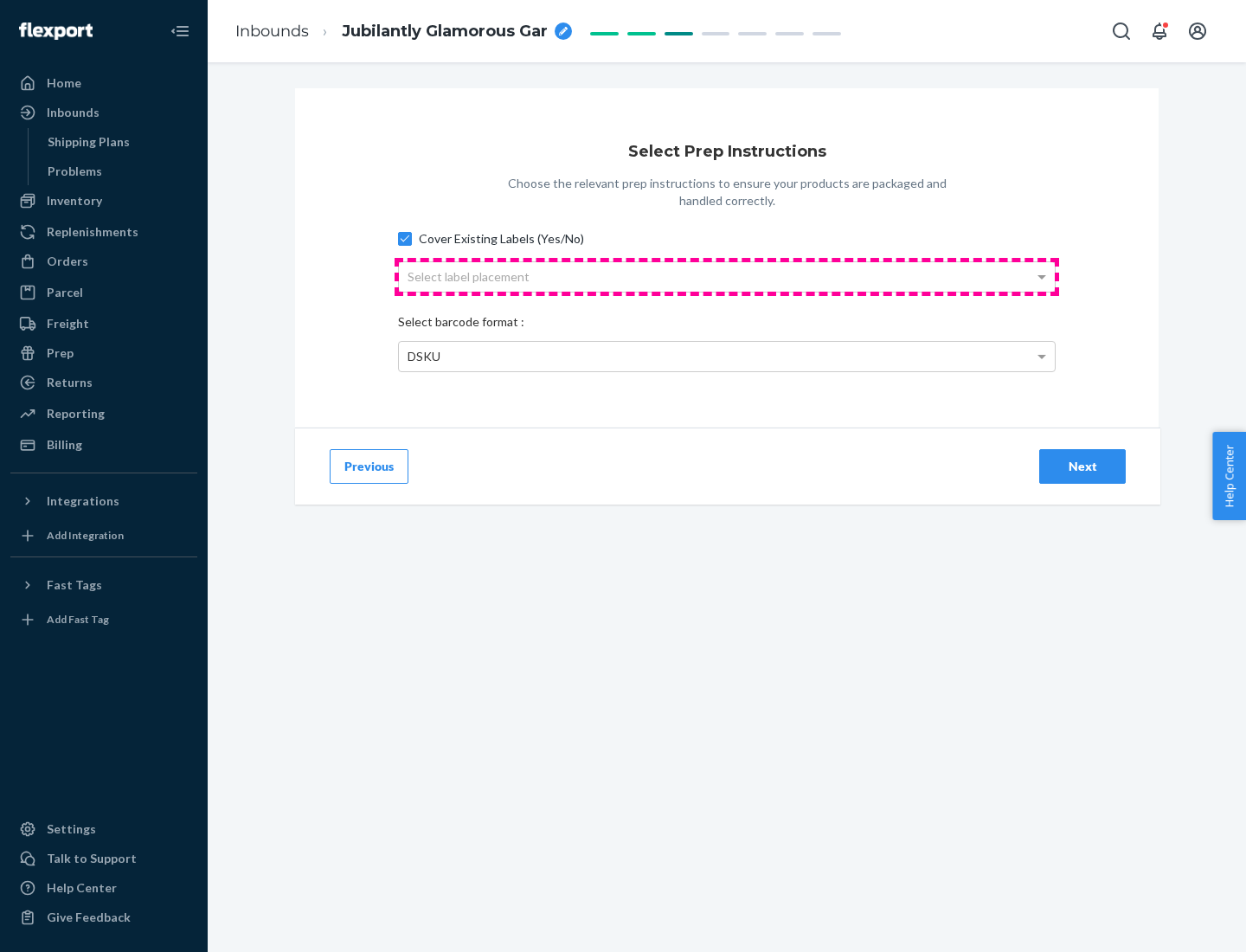
click at [727, 276] on div "Select label placement" at bounding box center [727, 277] width 656 height 30
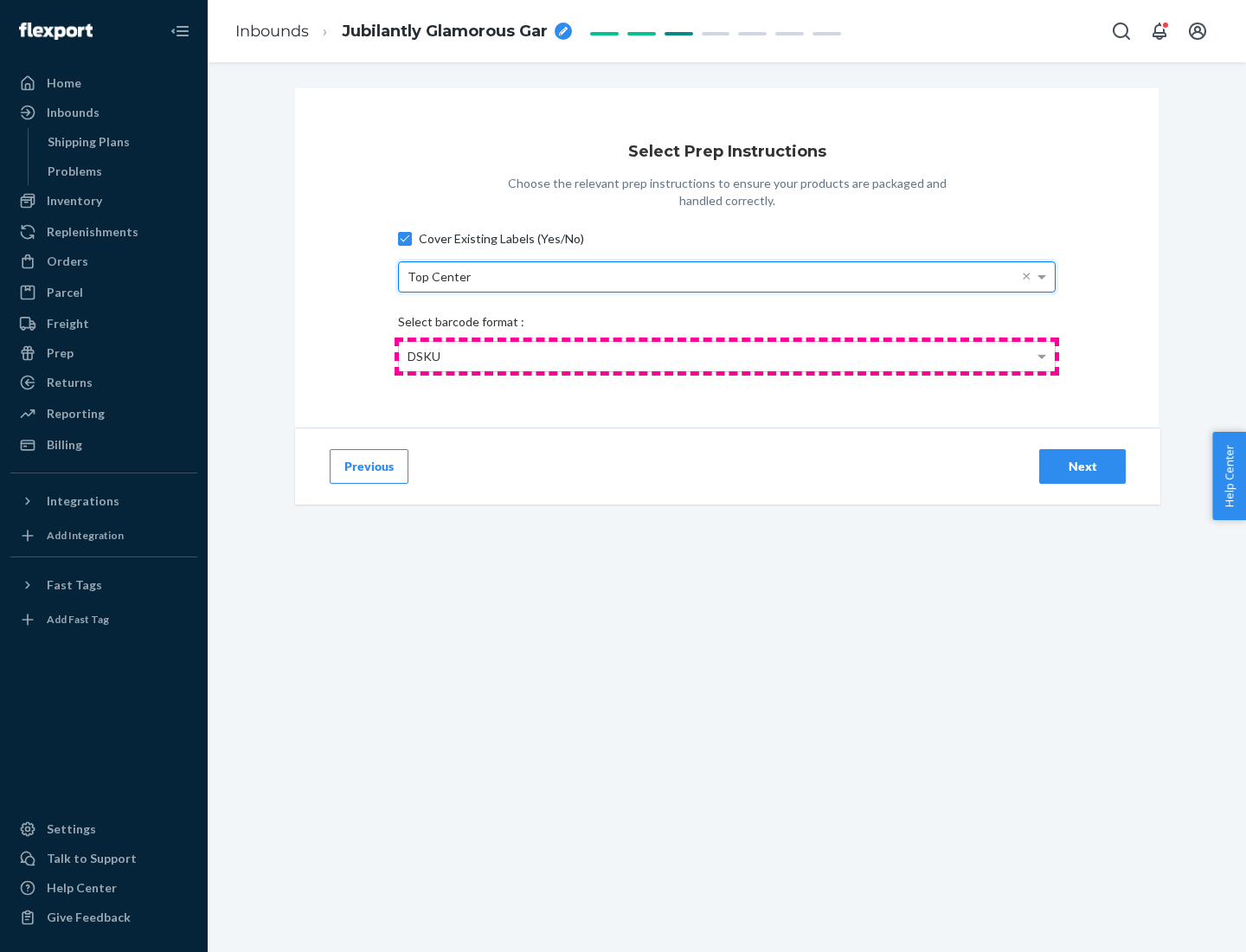
click at [727, 356] on div "DSKU" at bounding box center [727, 357] width 656 height 30
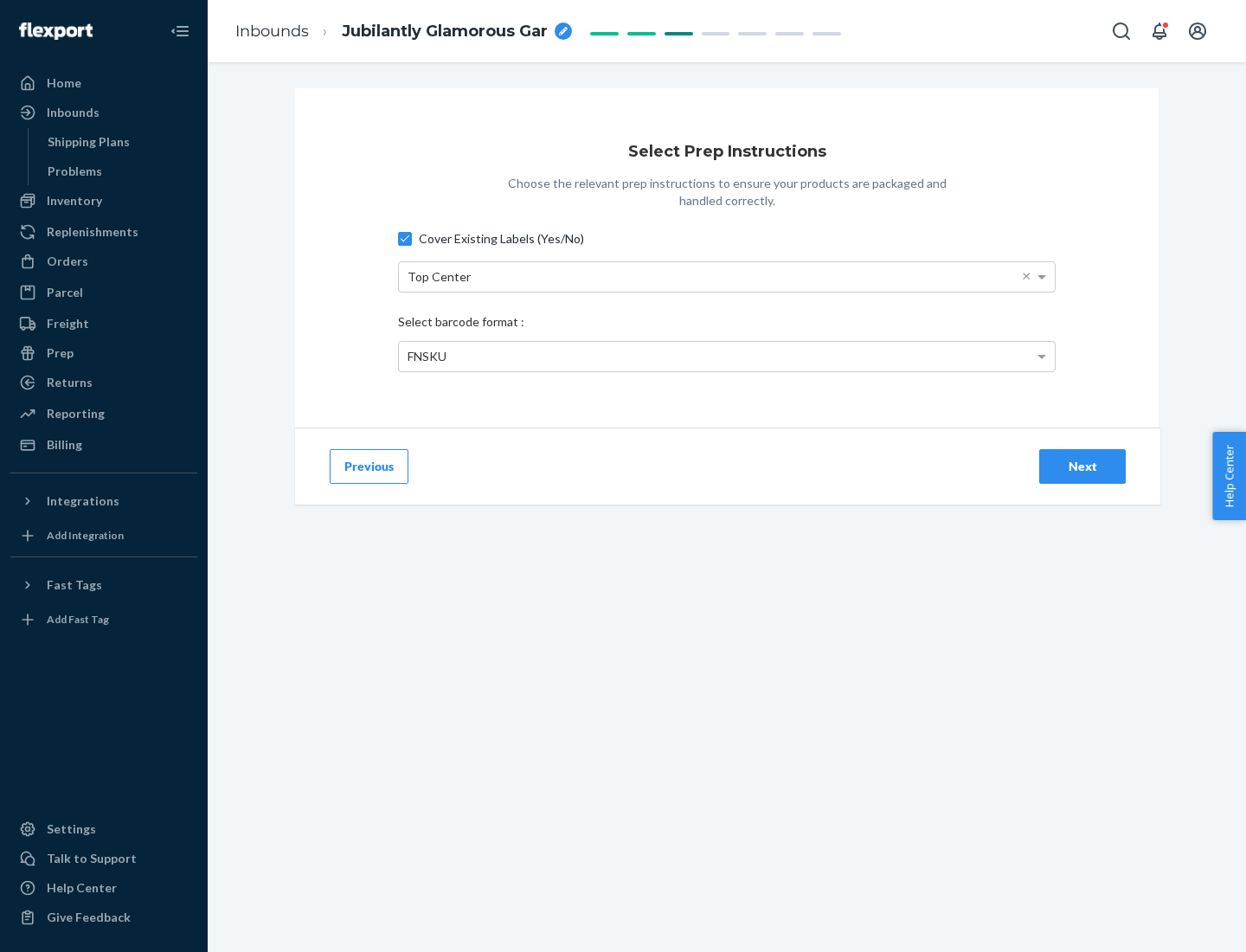
click at [1082, 466] on div "Next" at bounding box center [1082, 466] width 57 height 17
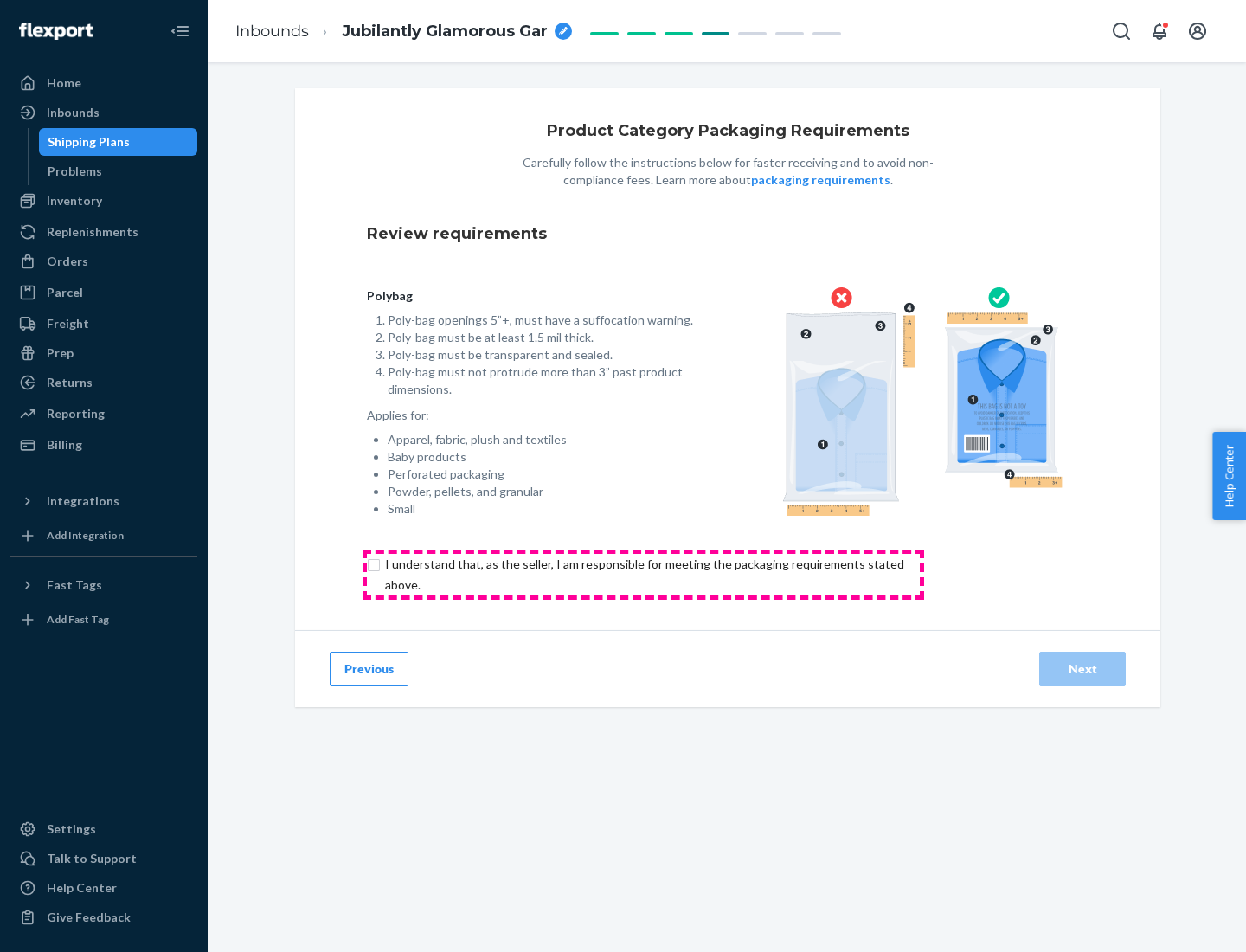
click at [643, 574] on input "checkbox" at bounding box center [655, 575] width 575 height 42
checkbox input "true"
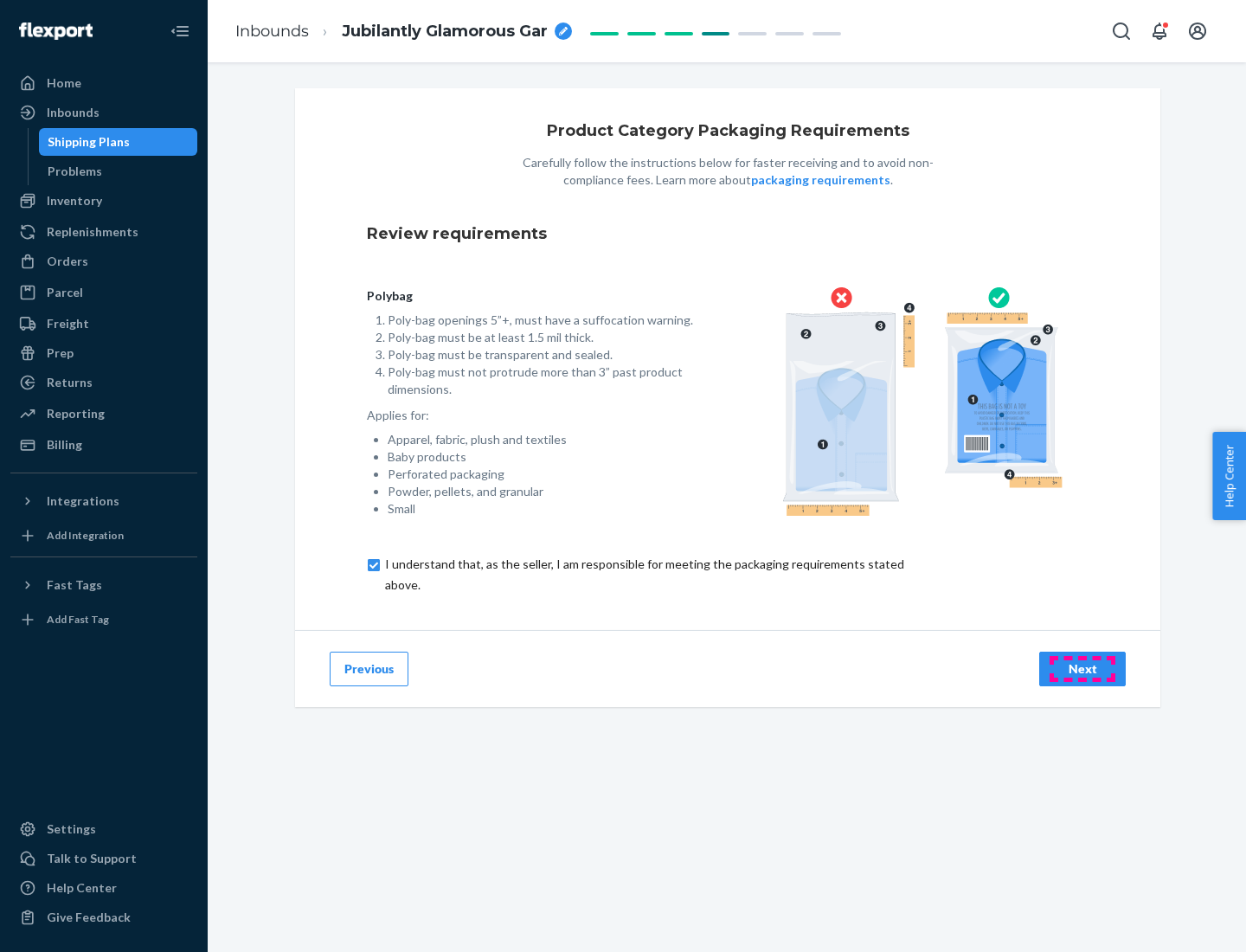
click at [1082, 668] on div "Next" at bounding box center [1082, 669] width 57 height 17
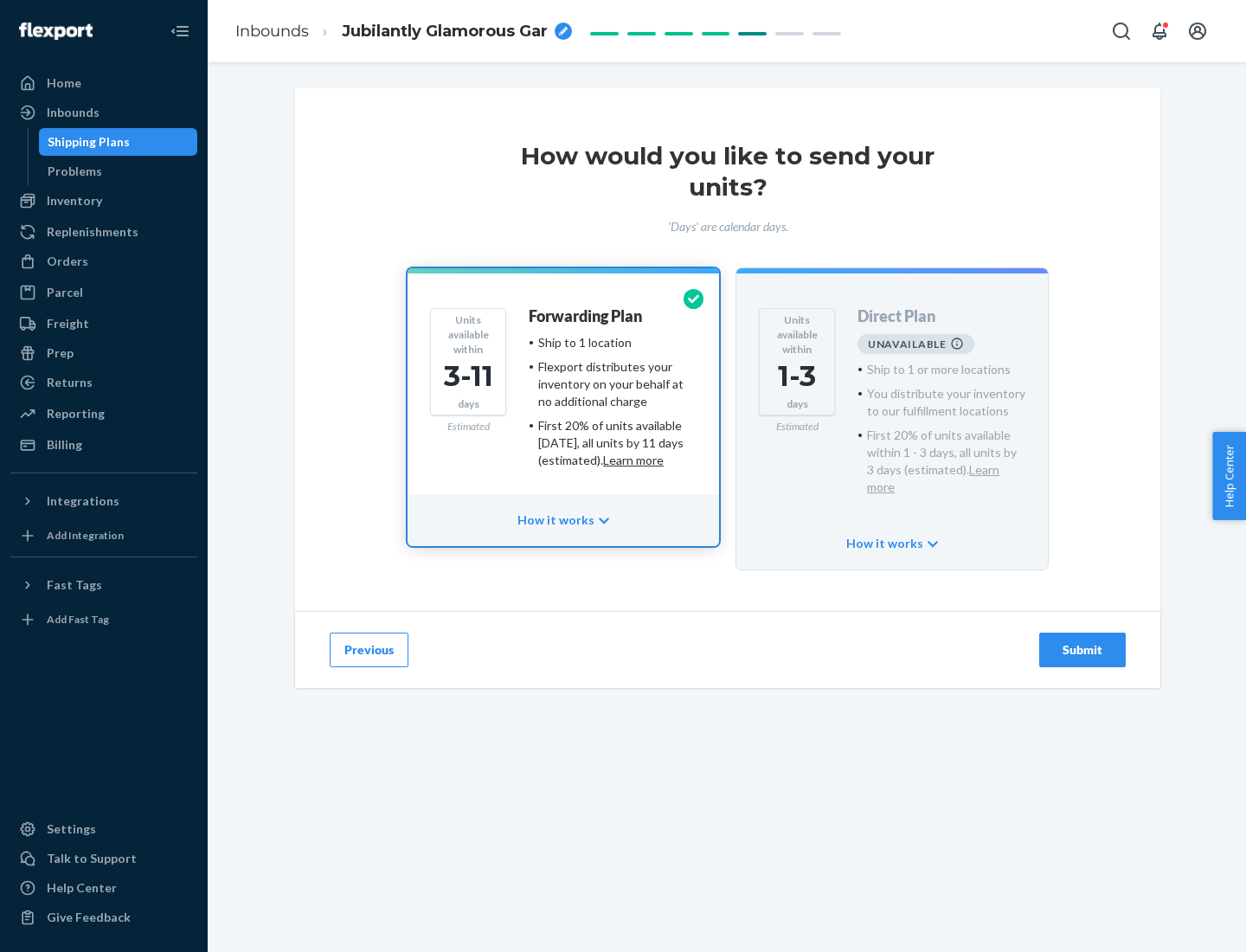
click at [586, 316] on h4 "Forwarding Plan" at bounding box center [585, 316] width 113 height 17
click at [1082, 642] on div "Submit" at bounding box center [1082, 650] width 57 height 17
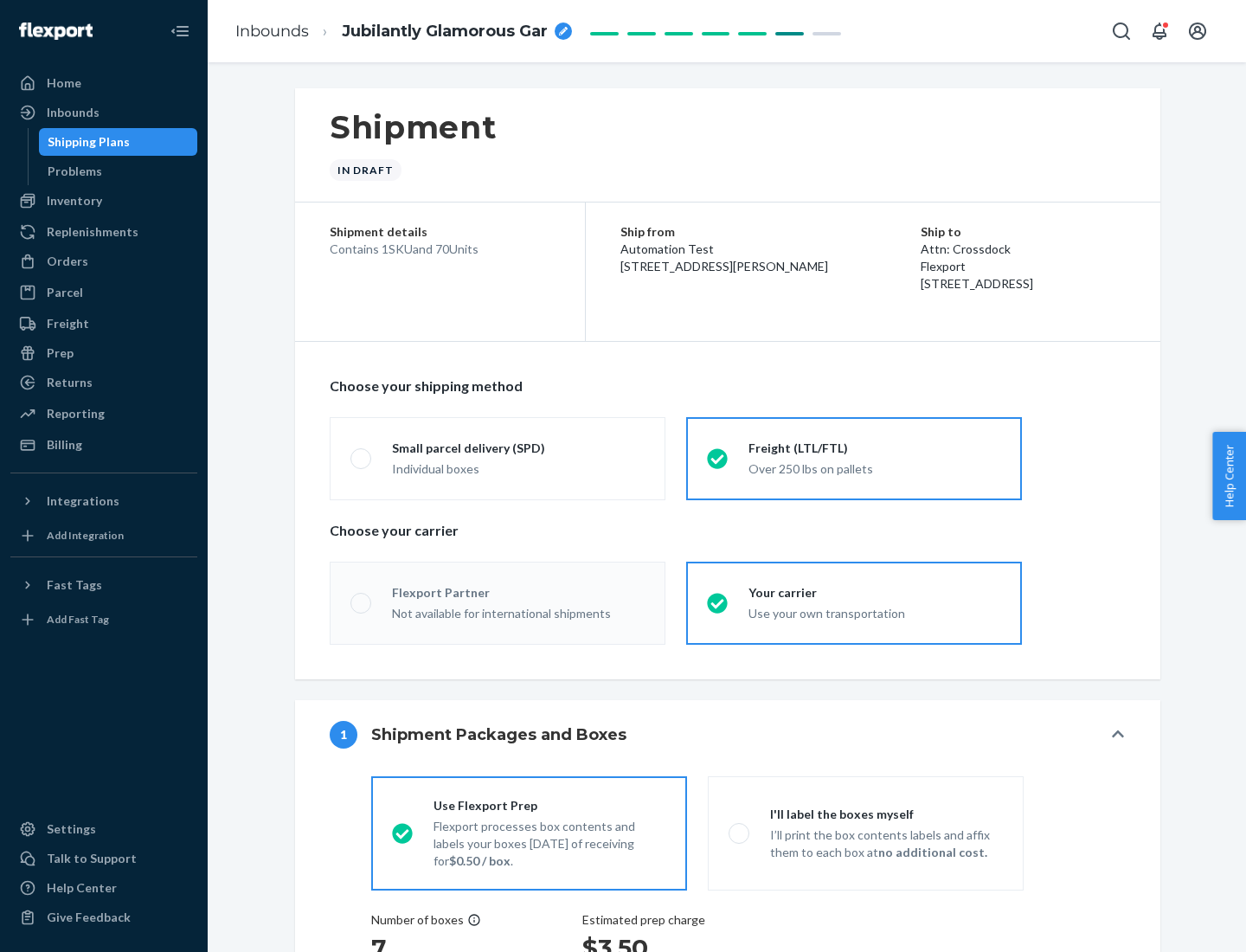
radio input "true"
radio input "false"
radio input "true"
radio input "false"
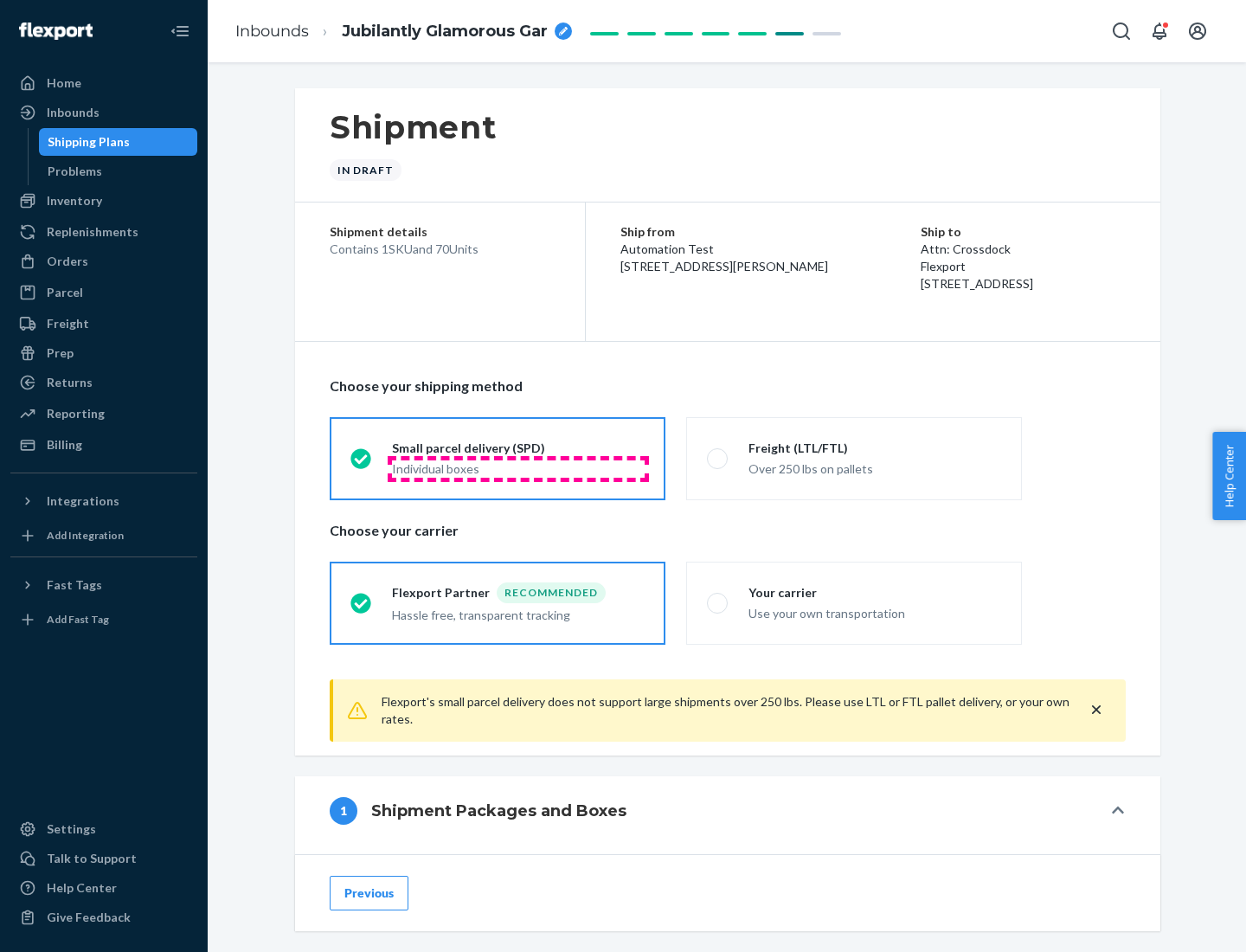
click at [518, 468] on div "Individual boxes" at bounding box center [518, 469] width 252 height 17
click at [362, 464] on input "Small parcel delivery (SPD) Individual boxes" at bounding box center [356, 458] width 11 height 11
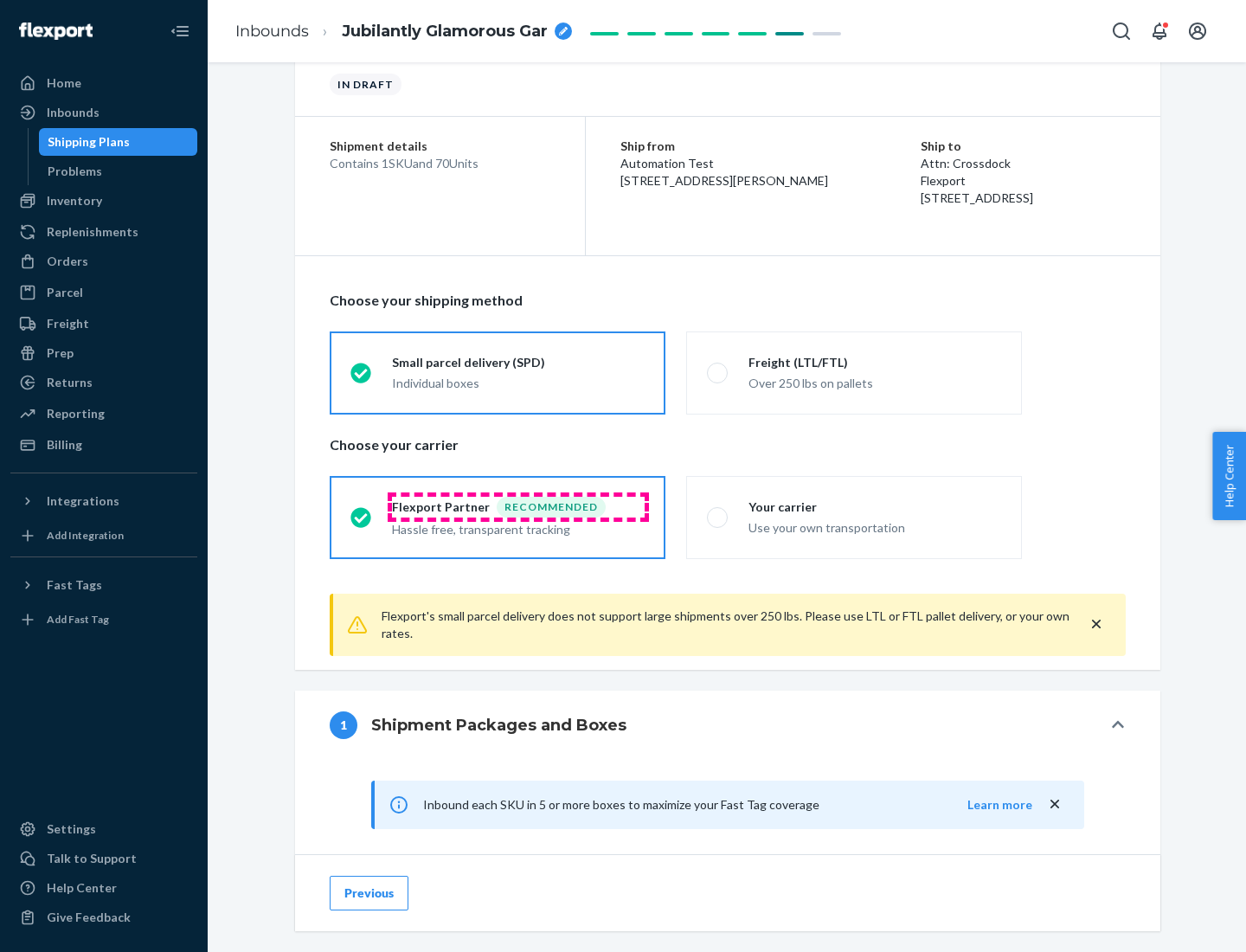
click at [518, 506] on div "Recommended" at bounding box center [551, 507] width 109 height 21
click at [362, 511] on input "Flexport Partner Recommended Hassle free, transparent tracking" at bounding box center [356, 517] width 11 height 11
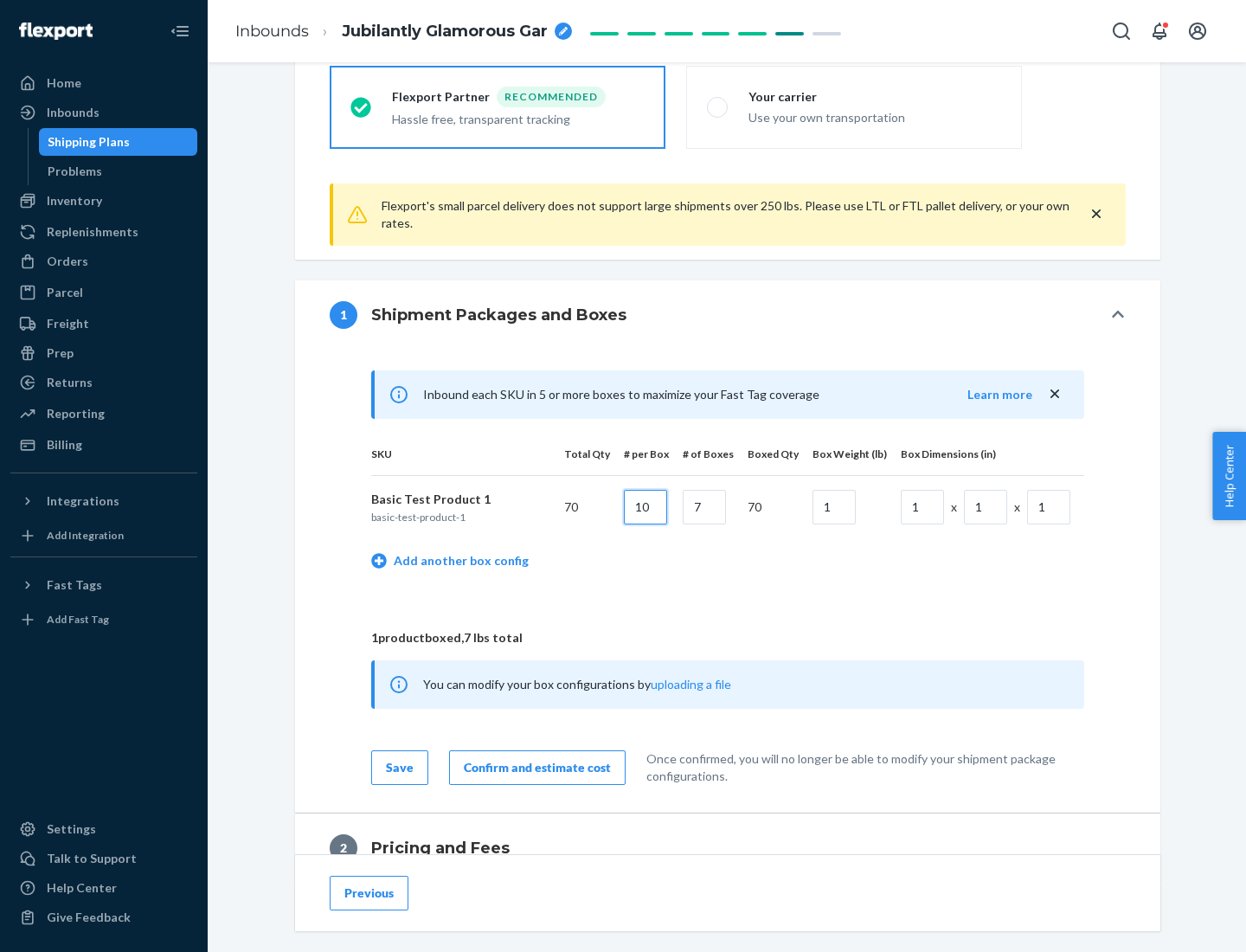
type input "10"
type input "7"
type input "1"
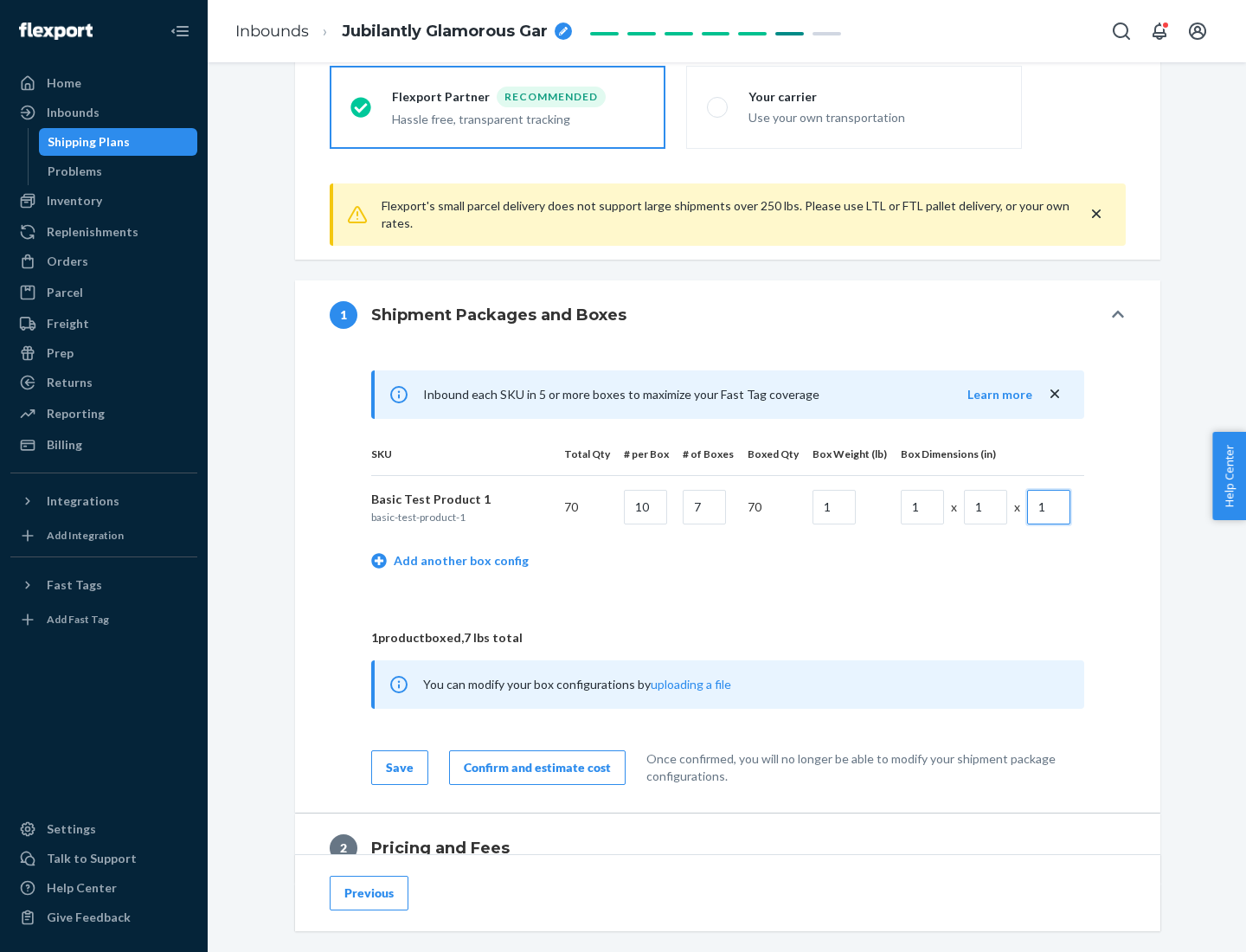
scroll to position [757, 0]
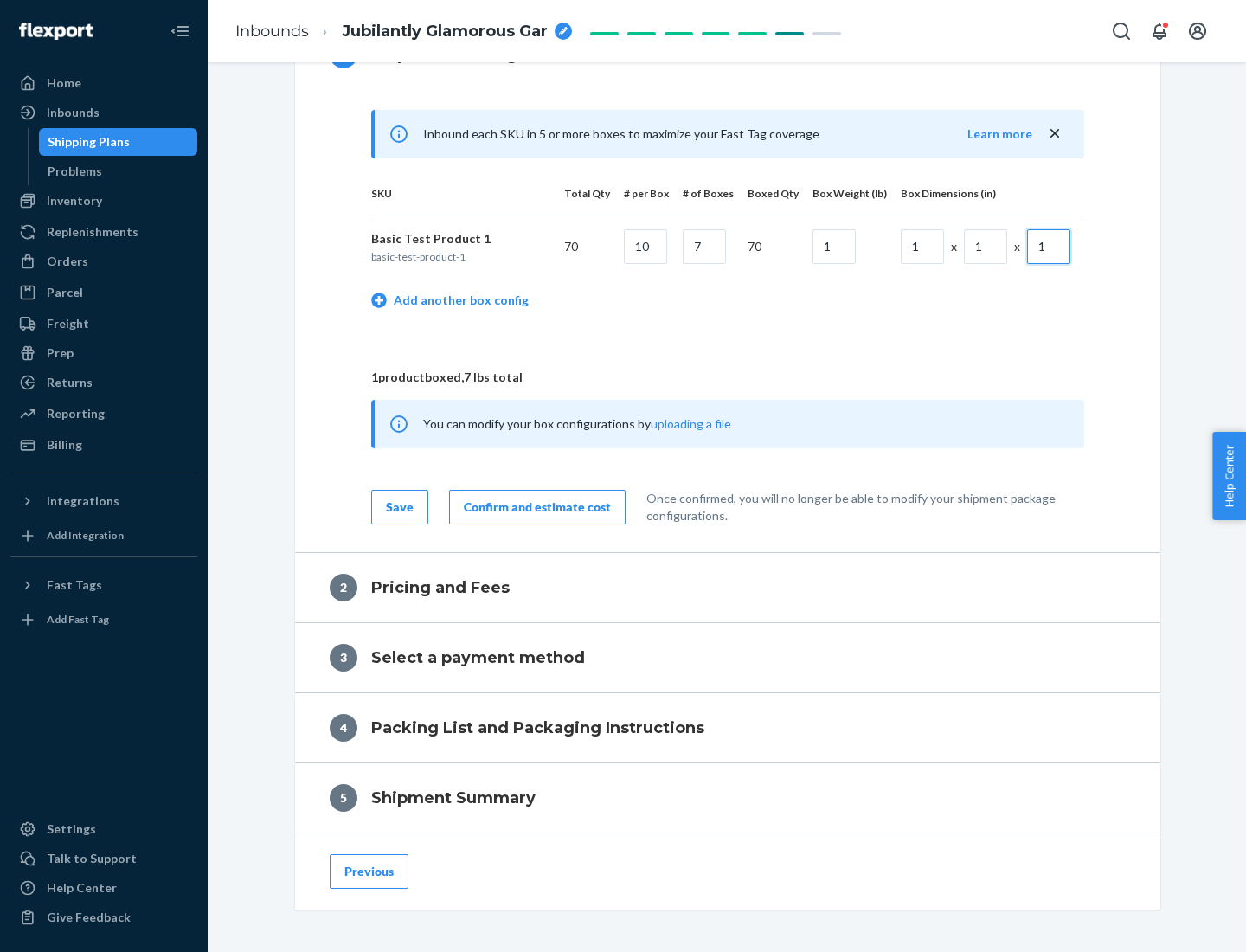
type input "1"
click at [534, 506] on div "Confirm and estimate cost" at bounding box center [537, 507] width 147 height 17
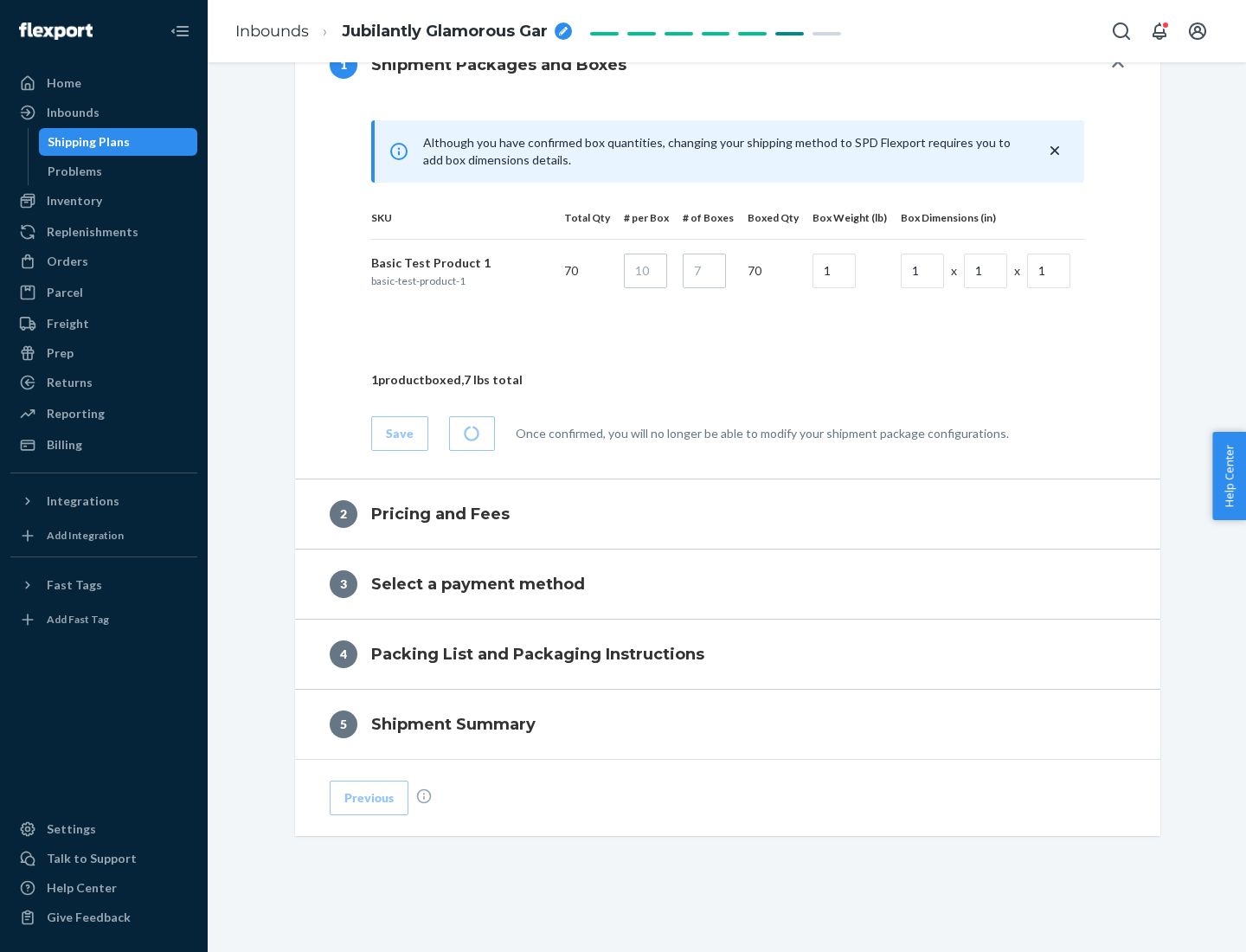
scroll to position [746, 0]
